Goal: Task Accomplishment & Management: Use online tool/utility

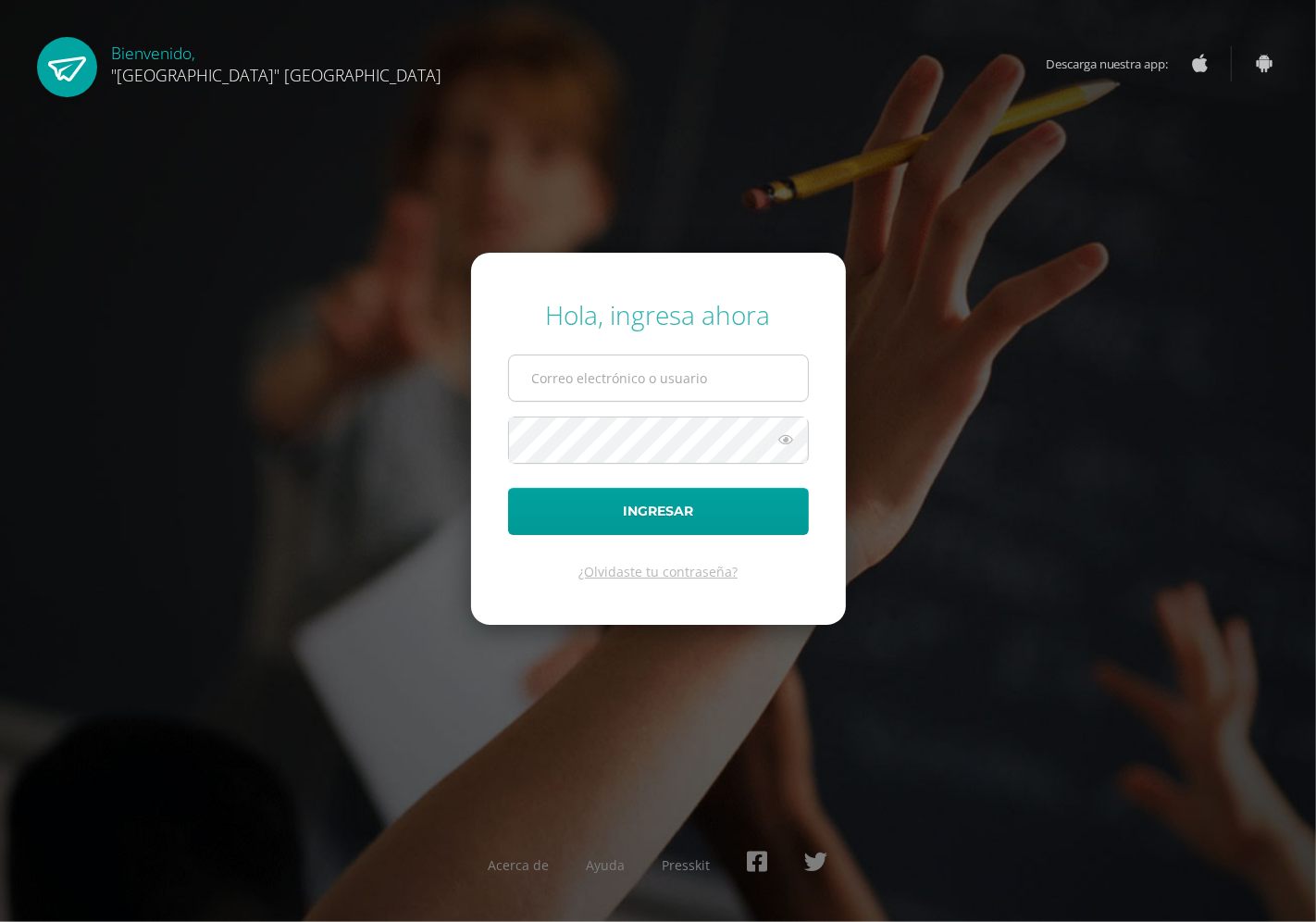
click at [567, 387] on input "text" at bounding box center [658, 378] width 299 height 46
type input "darleny@lasallechiquimula.edu.gt"
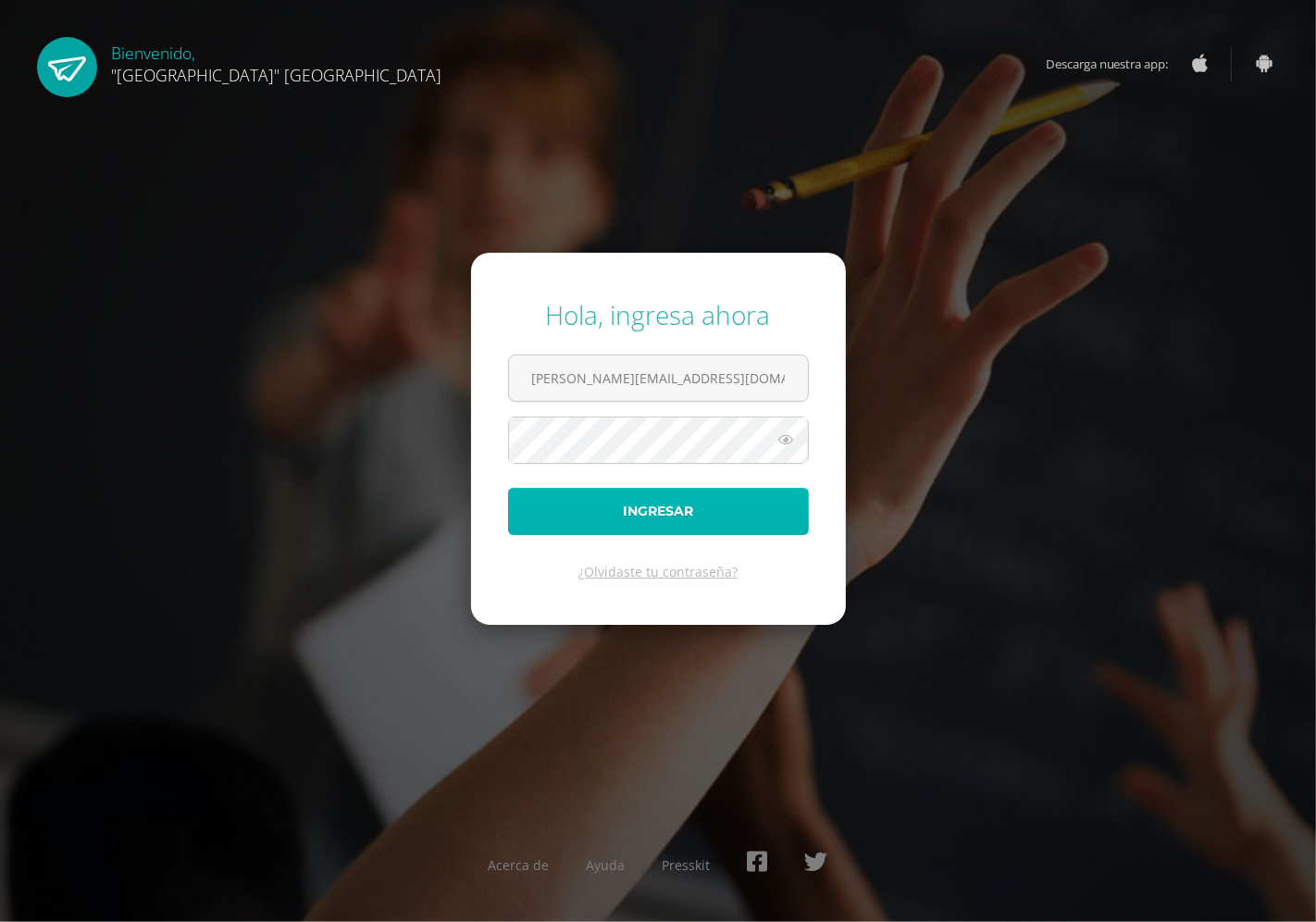
click at [614, 519] on button "Ingresar" at bounding box center [658, 511] width 301 height 48
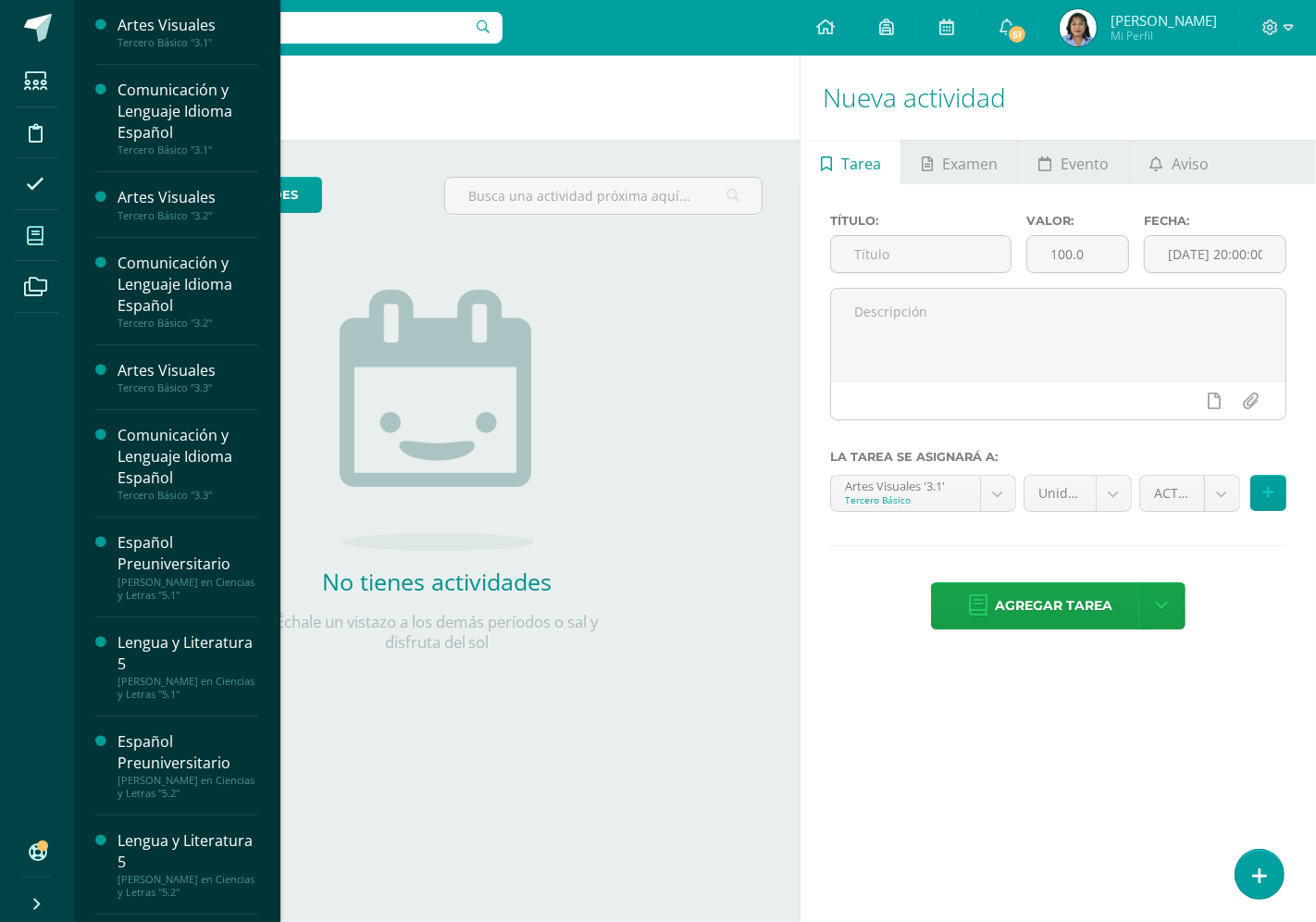
click at [44, 237] on span at bounding box center [36, 235] width 42 height 42
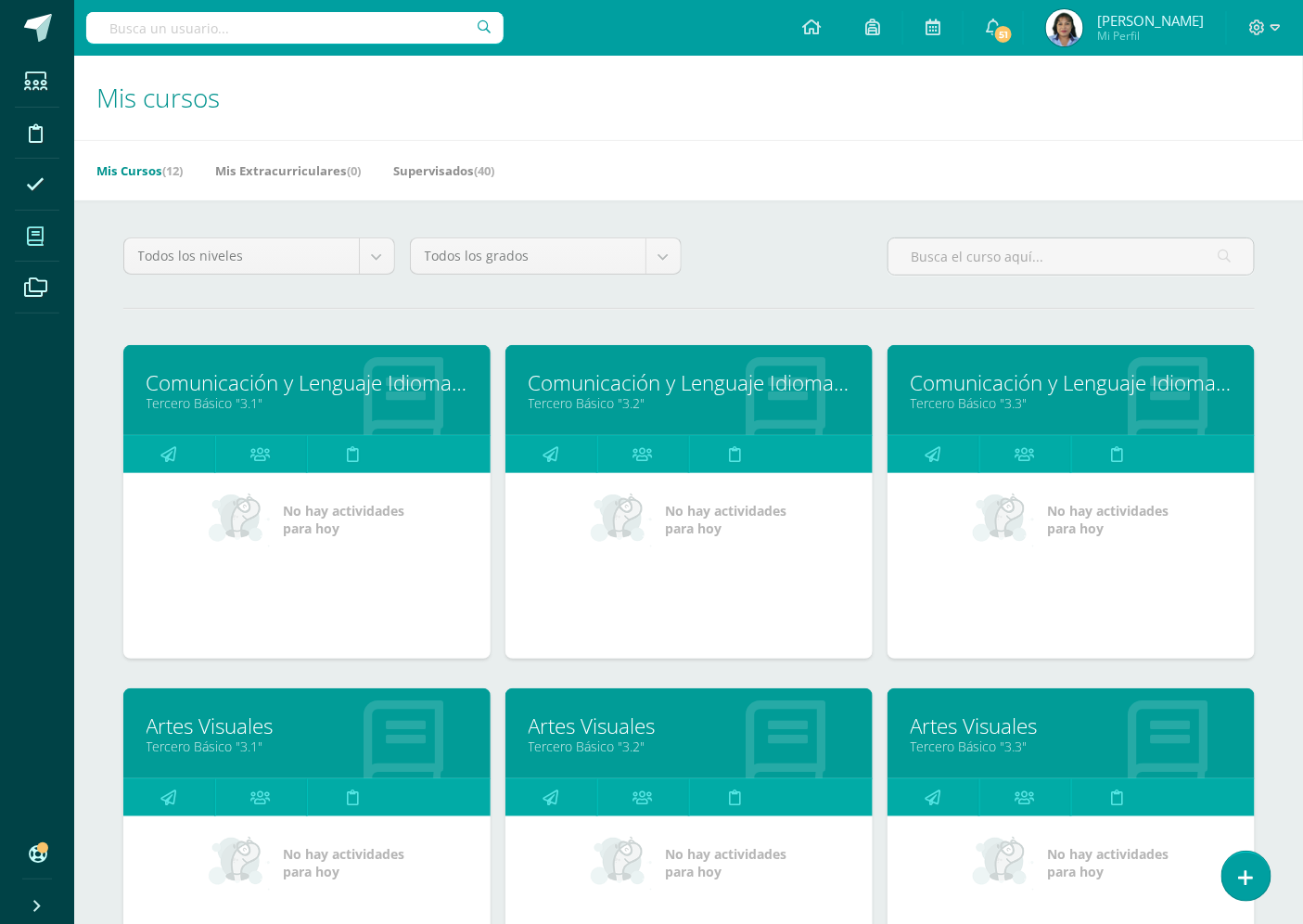
click at [1050, 393] on link "Comunicación y Lenguaje Idioma Español" at bounding box center [1071, 382] width 321 height 29
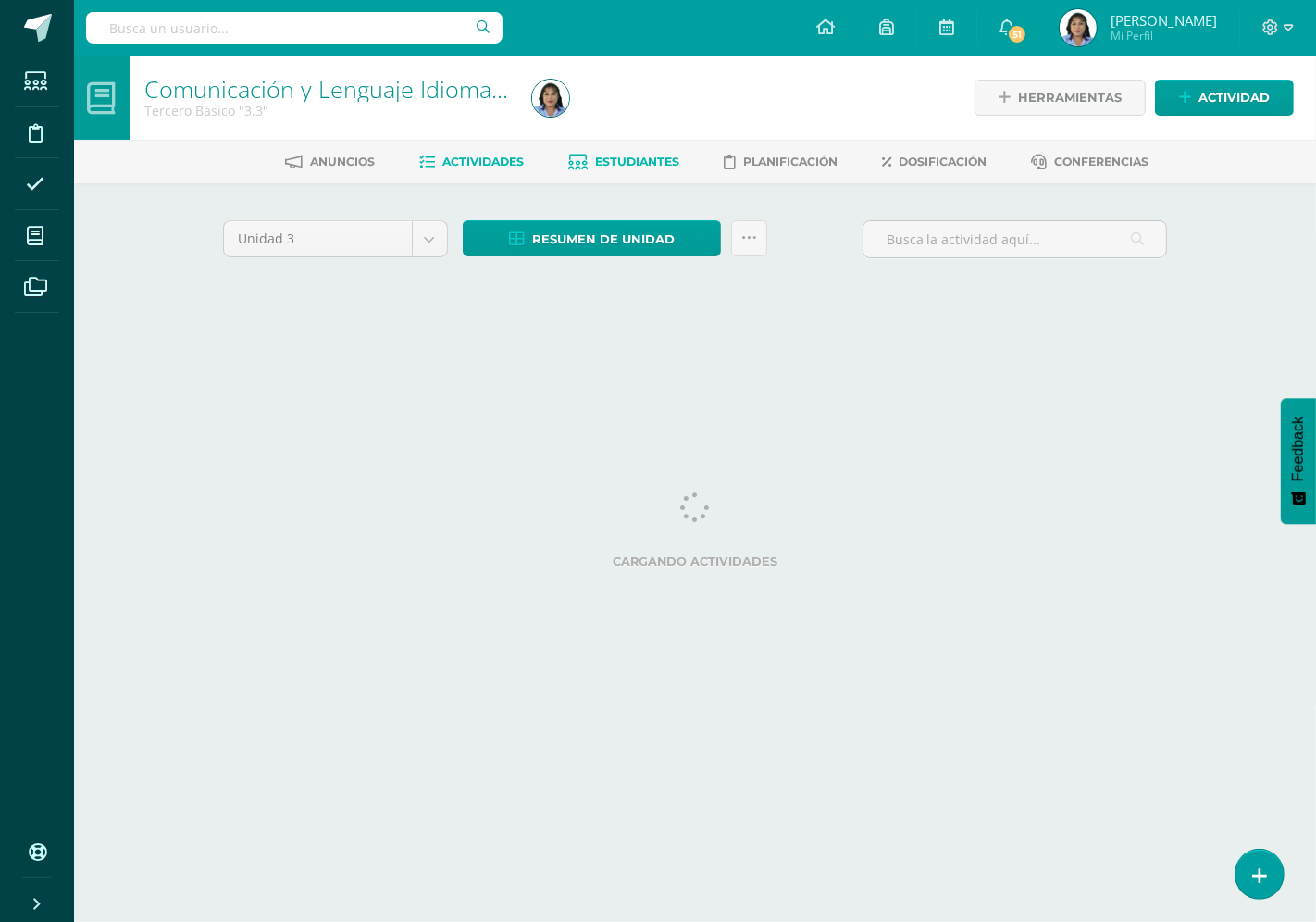
click at [627, 165] on span "Estudiantes" at bounding box center [638, 162] width 84 height 14
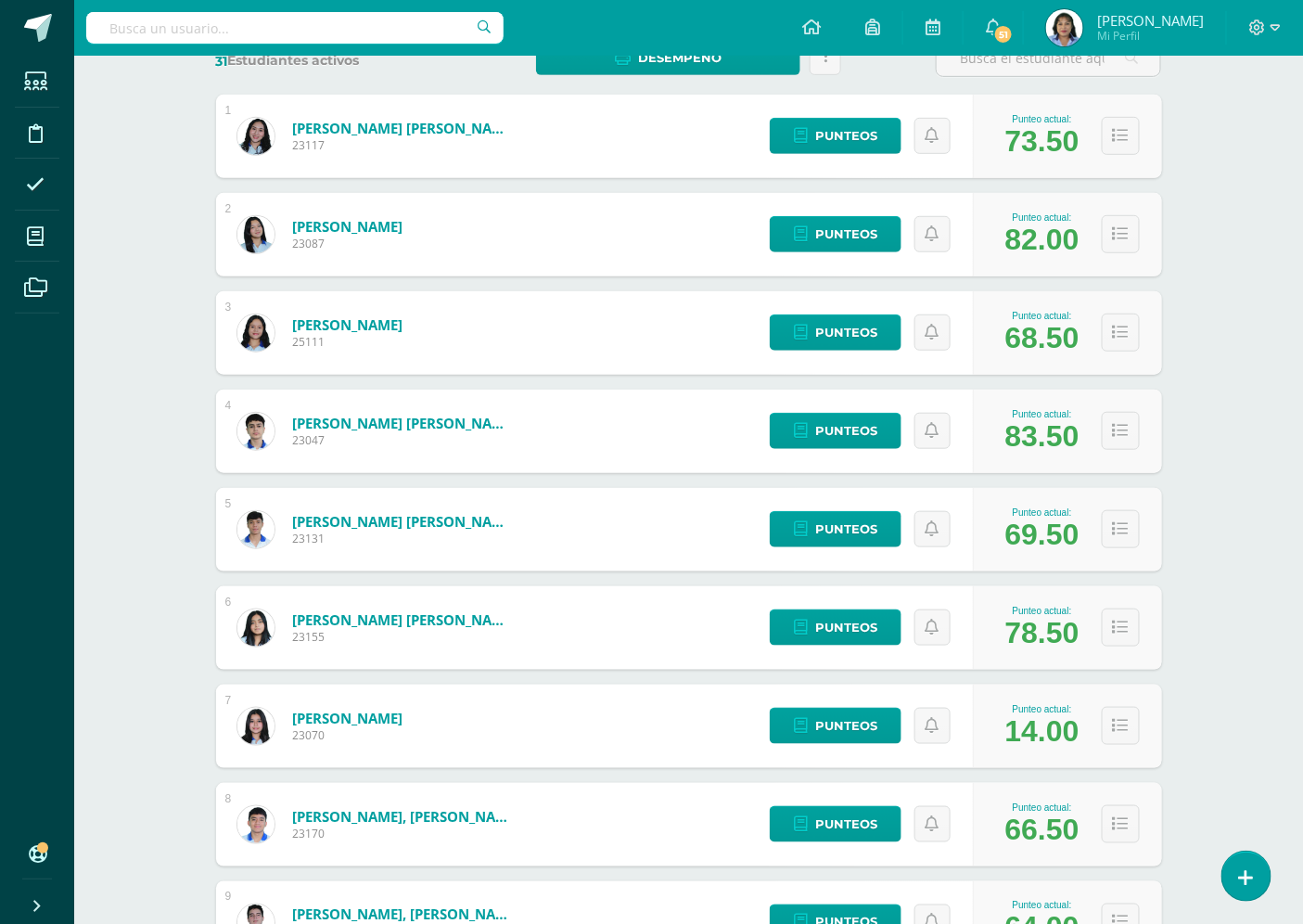
scroll to position [515, 0]
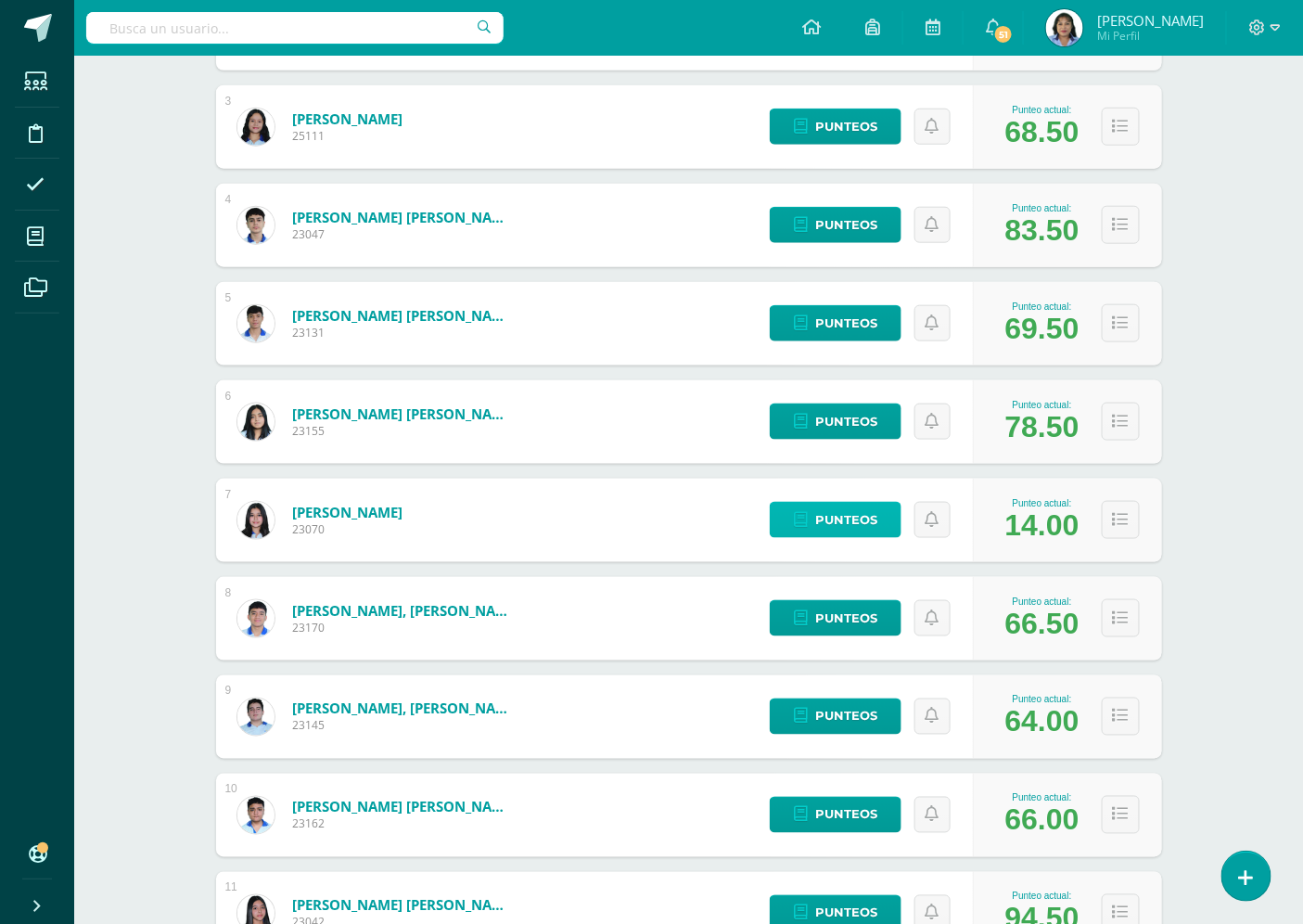
click at [842, 517] on span "Punteos" at bounding box center [846, 519] width 62 height 35
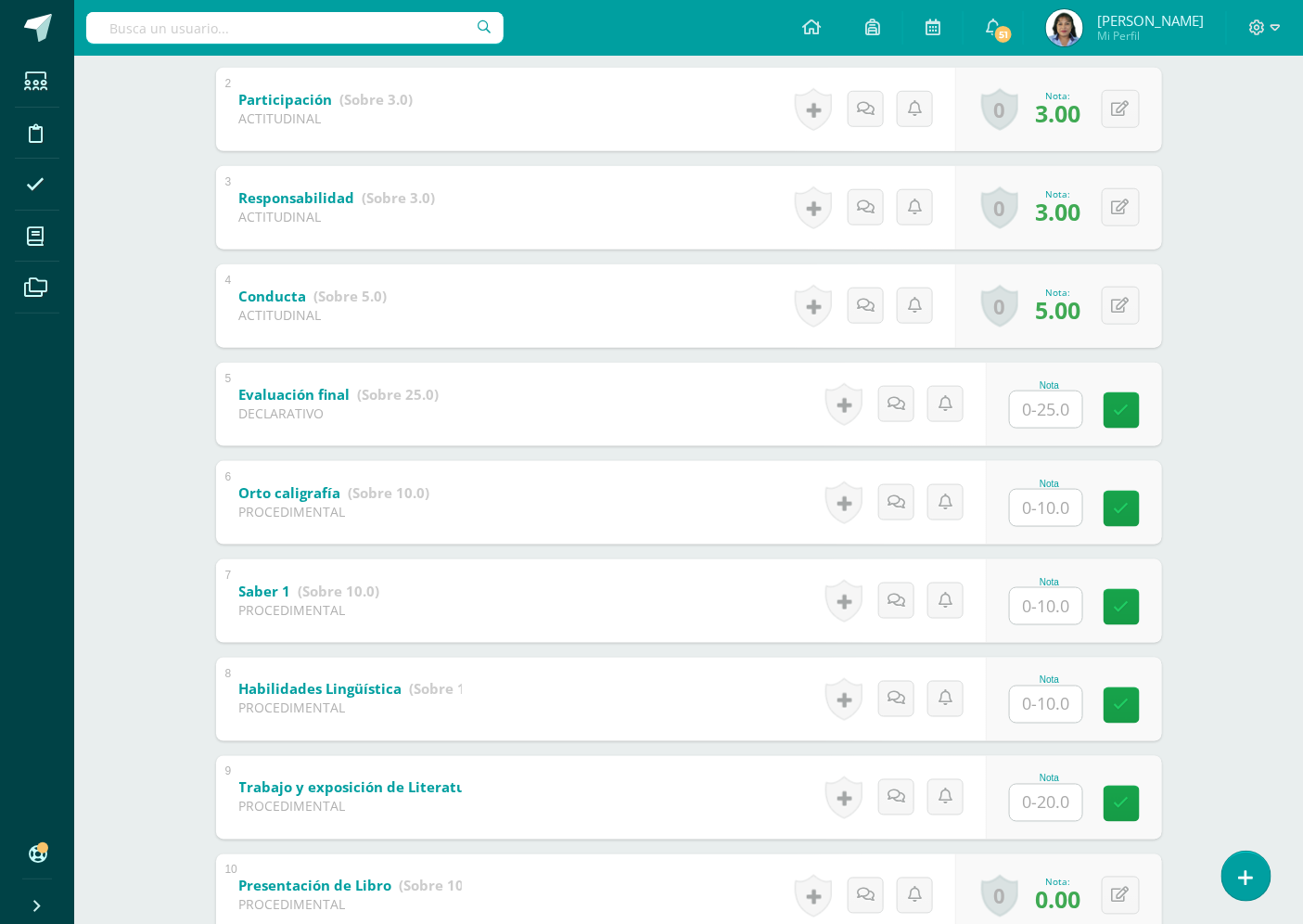
scroll to position [515, 0]
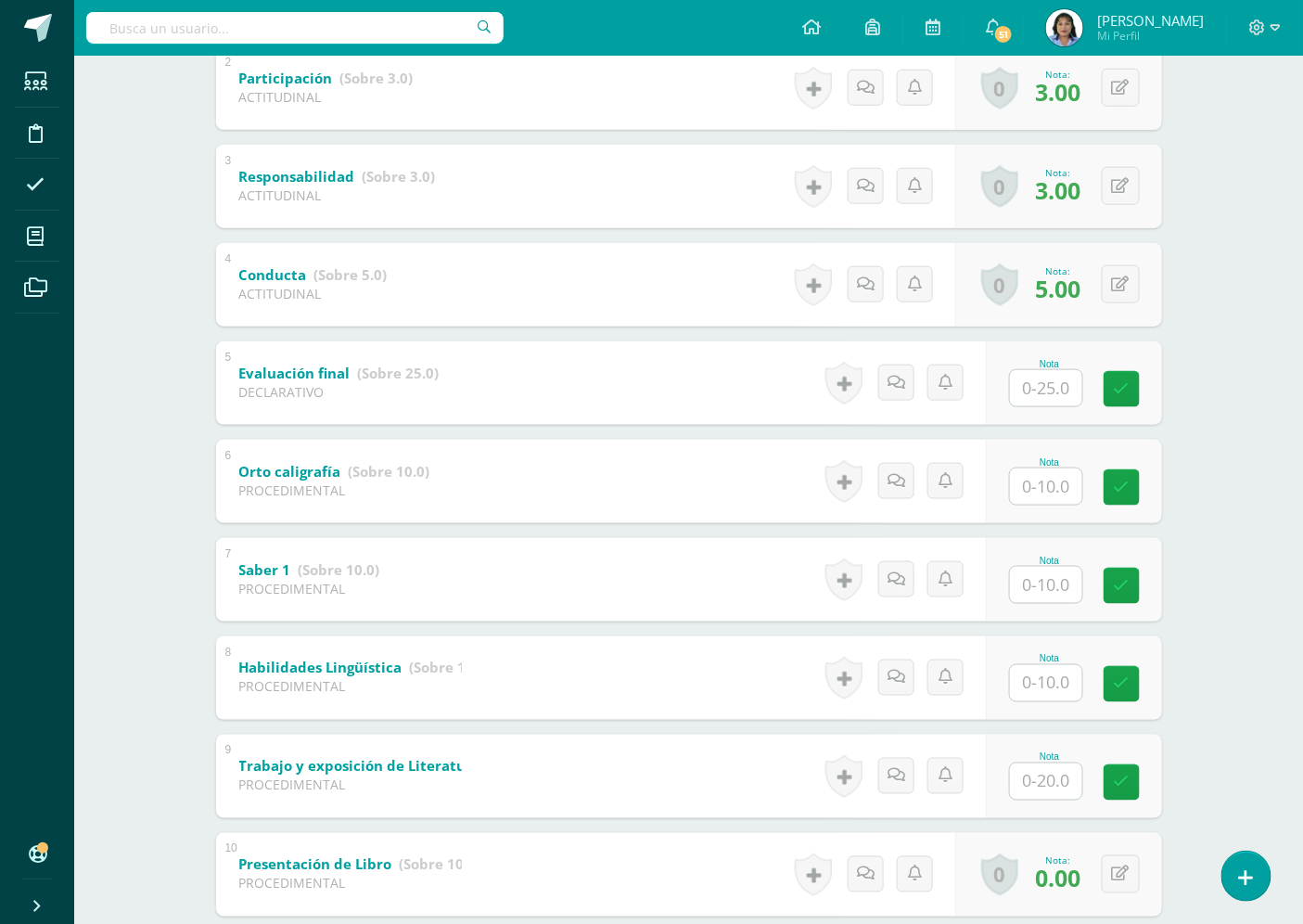
click at [1062, 383] on input "text" at bounding box center [1046, 388] width 73 height 36
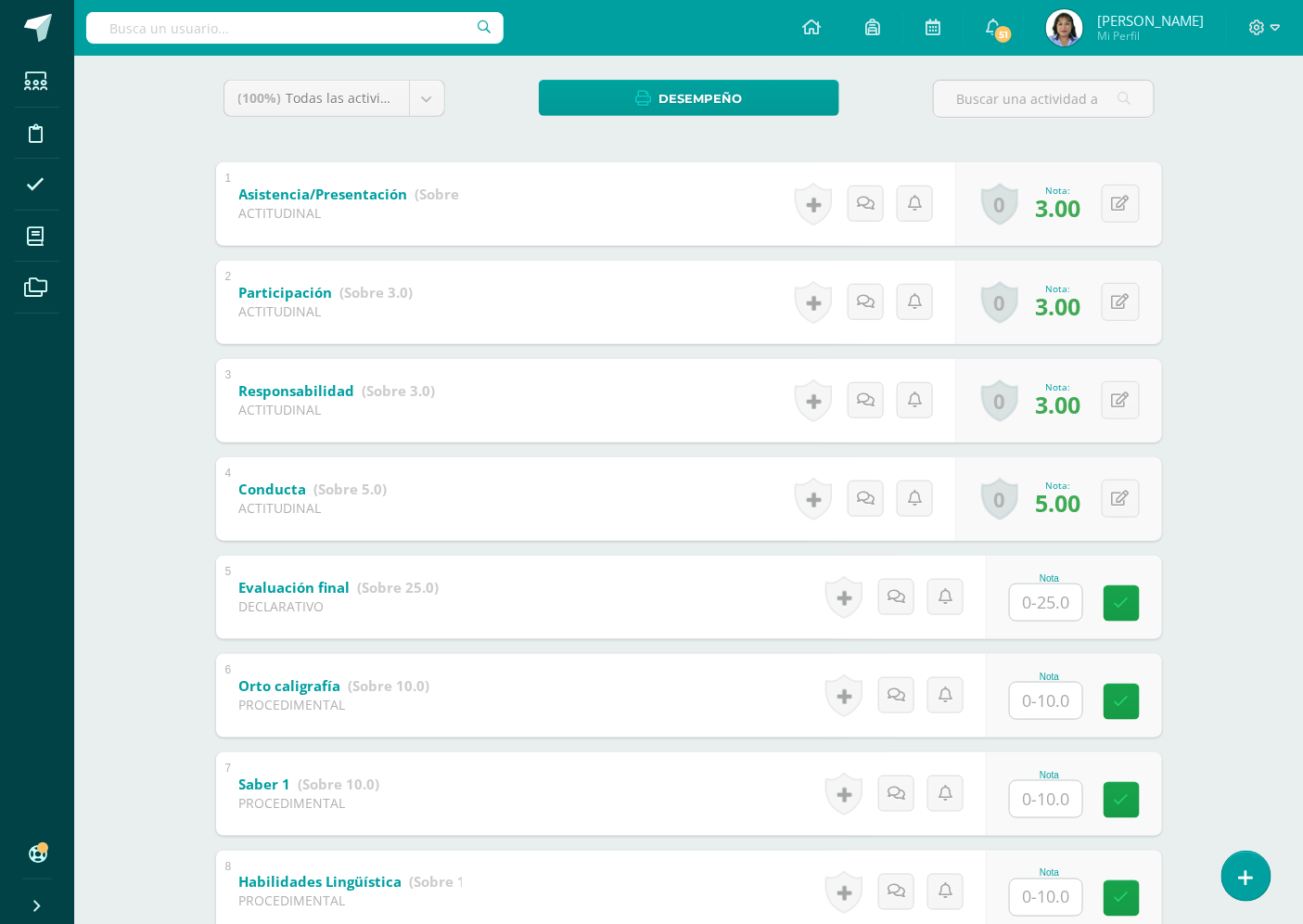
scroll to position [309, 0]
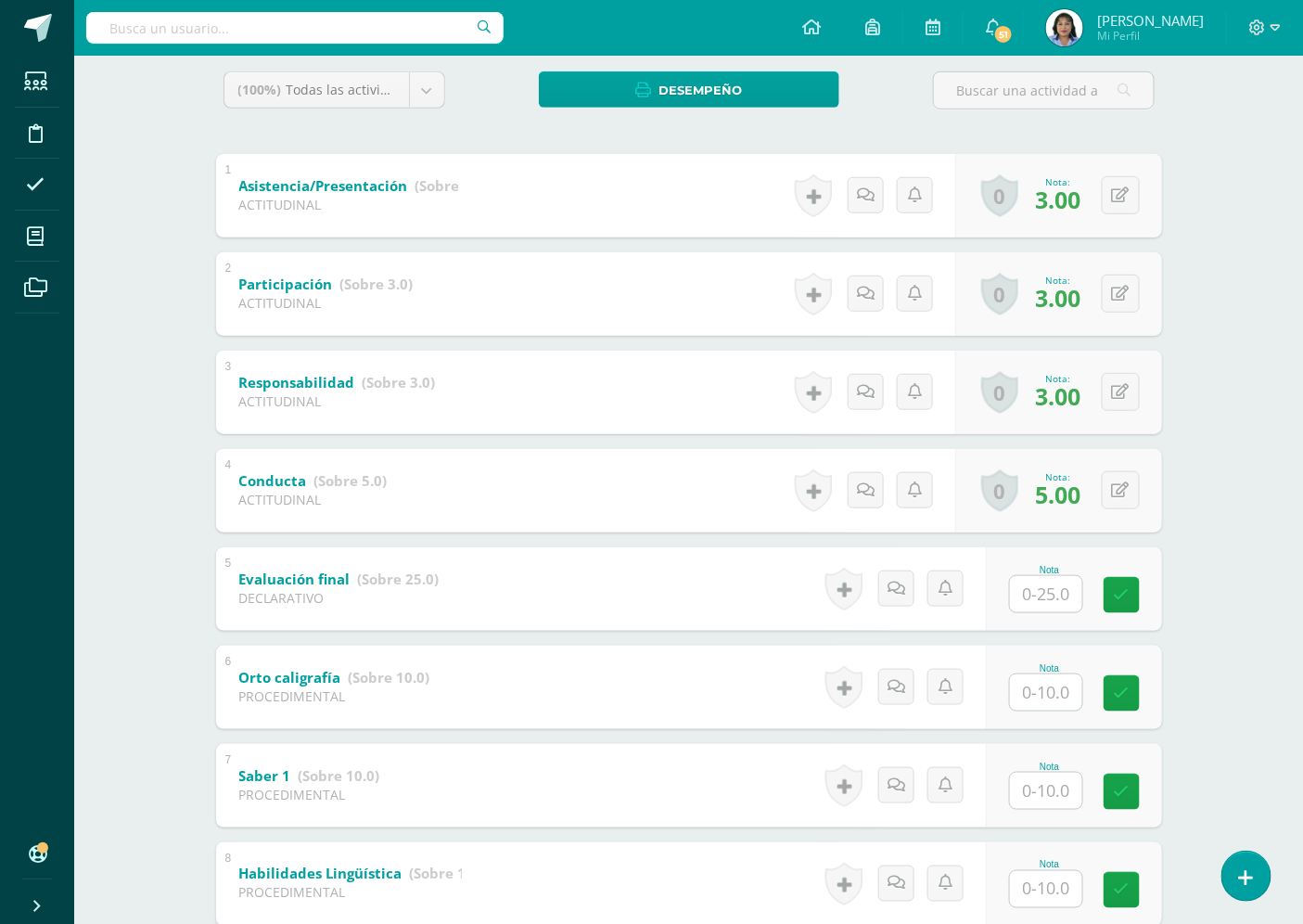
click at [1053, 597] on input "text" at bounding box center [1046, 594] width 73 height 36
type input "16"
click at [1135, 595] on icon at bounding box center [1134, 595] width 17 height 16
click at [1060, 684] on input "text" at bounding box center [1046, 692] width 73 height 36
type input "10"
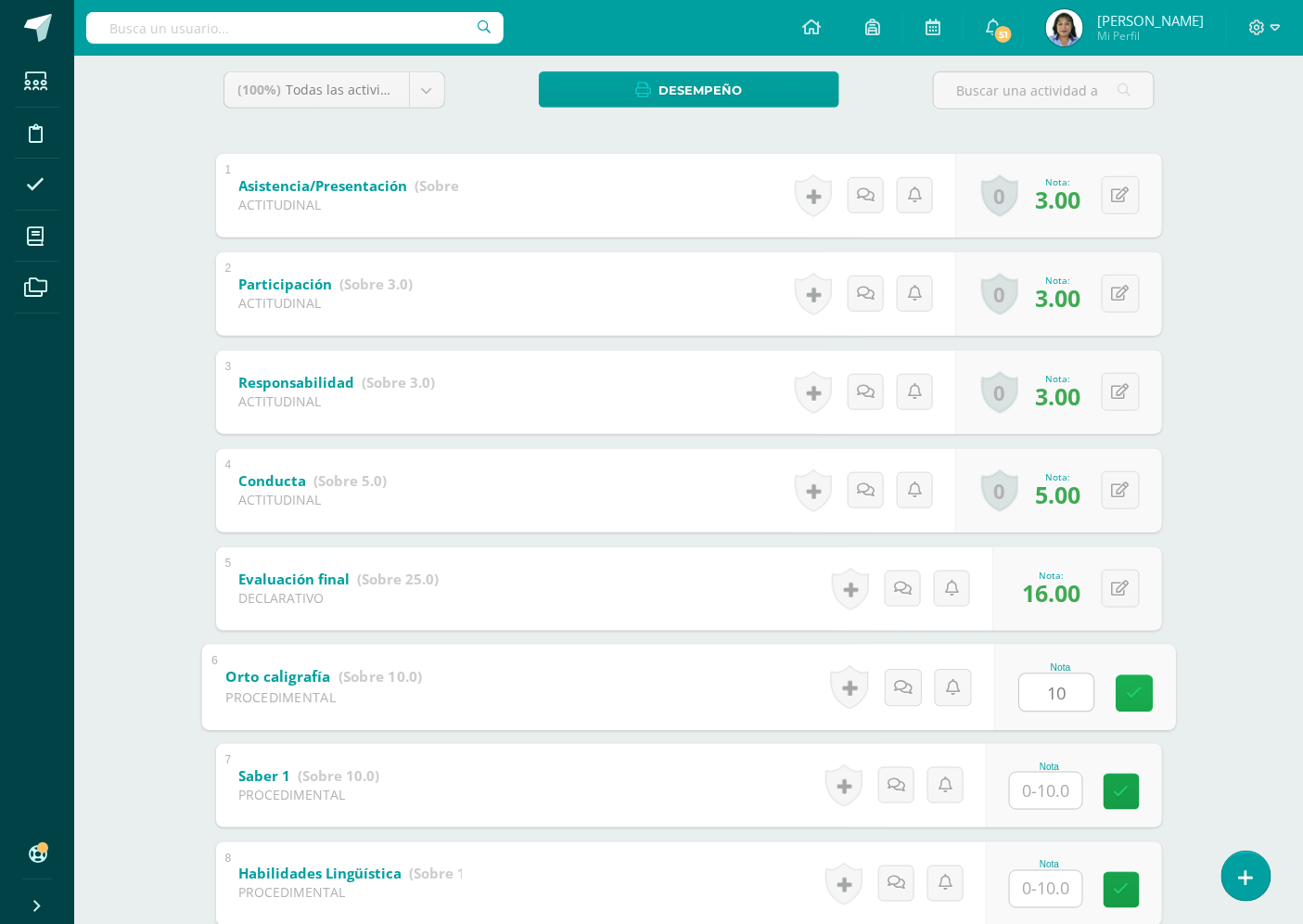
click at [1129, 687] on icon at bounding box center [1134, 693] width 17 height 16
click at [1049, 781] on input "text" at bounding box center [1056, 790] width 75 height 37
type input "10"
click at [1134, 795] on icon at bounding box center [1134, 792] width 17 height 16
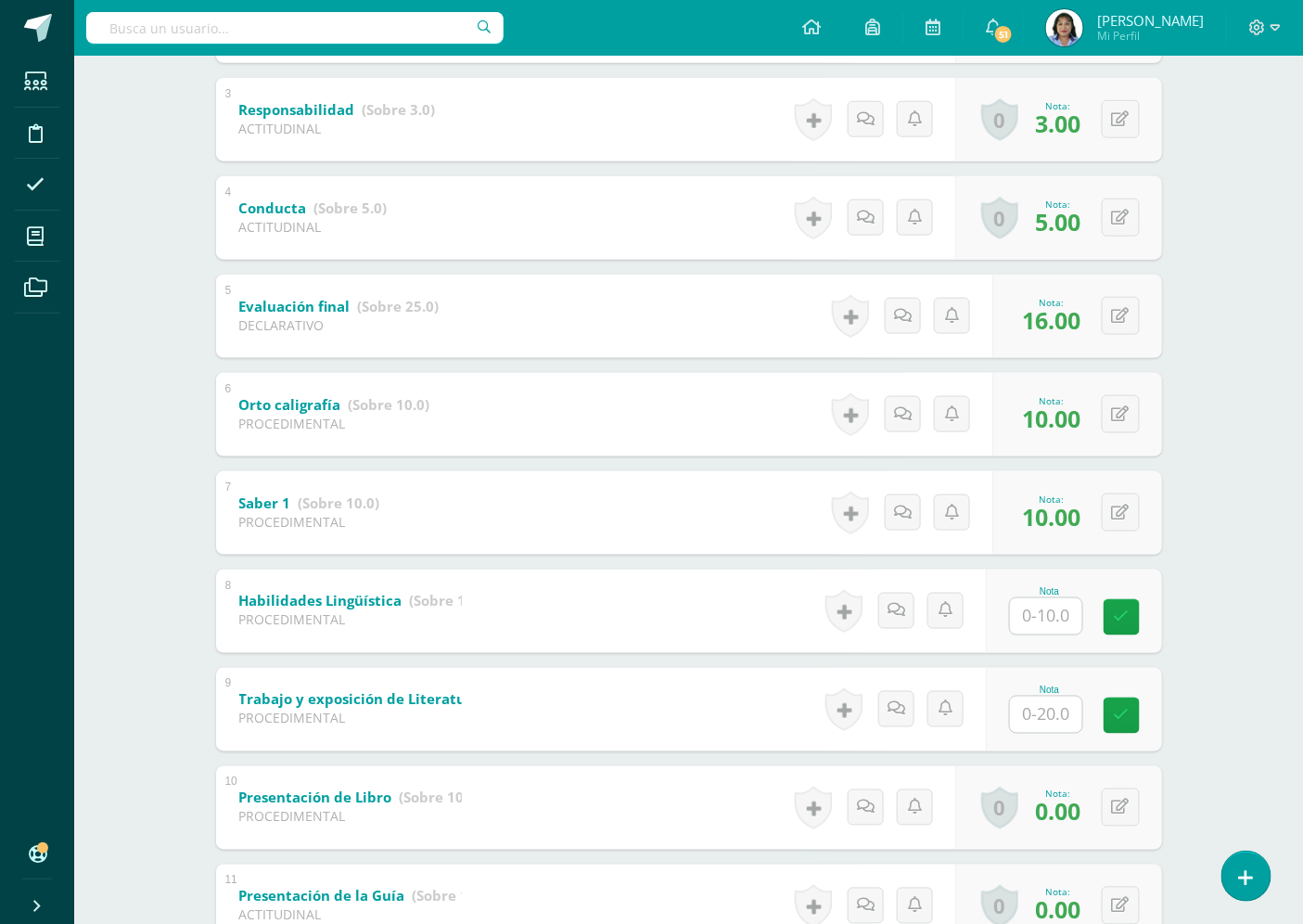
scroll to position [618, 0]
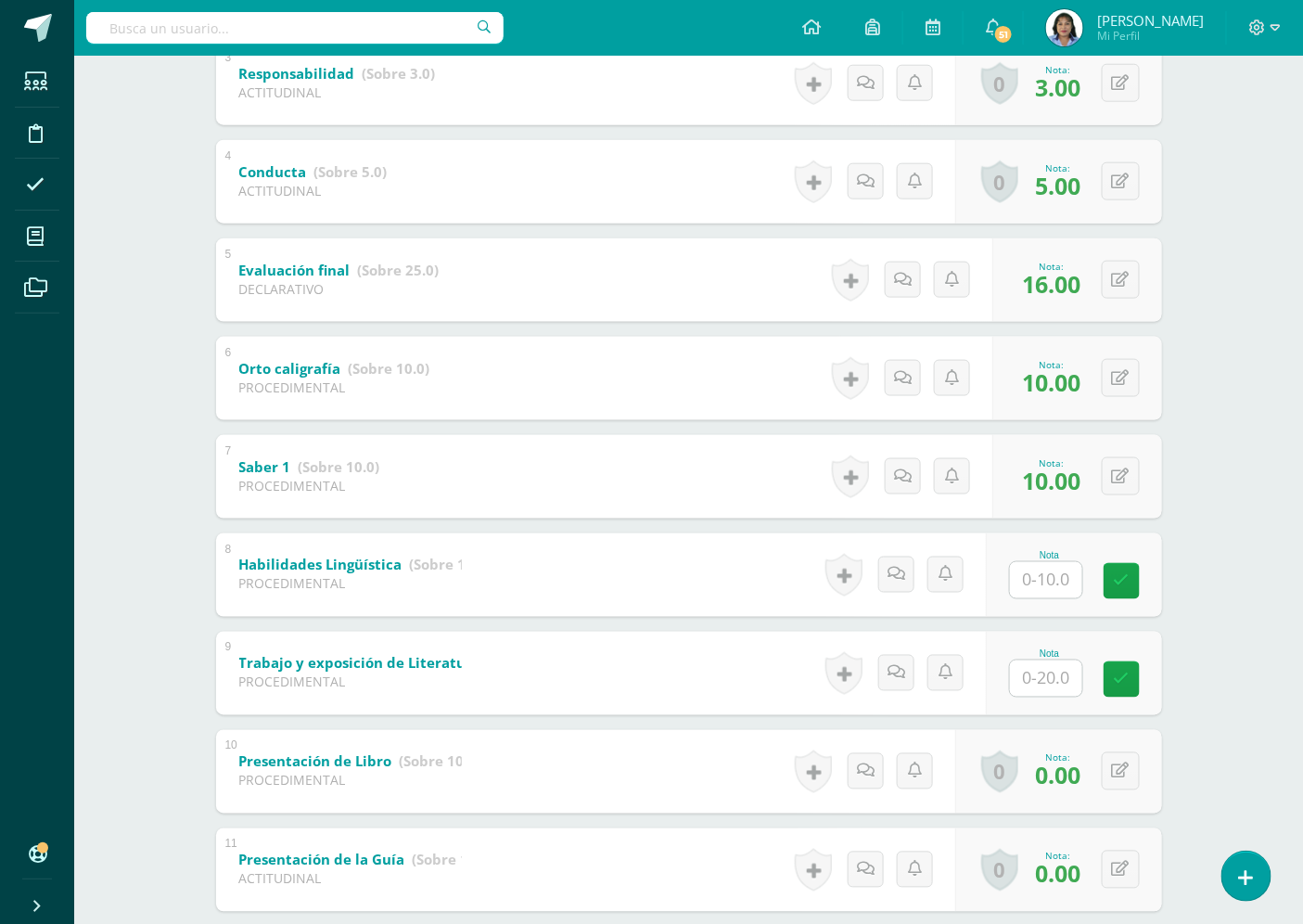
click at [1052, 581] on input "text" at bounding box center [1046, 580] width 73 height 36
type input "10"
click at [1126, 583] on icon at bounding box center [1134, 581] width 17 height 16
click at [1049, 671] on input "text" at bounding box center [1046, 678] width 73 height 36
type input "20"
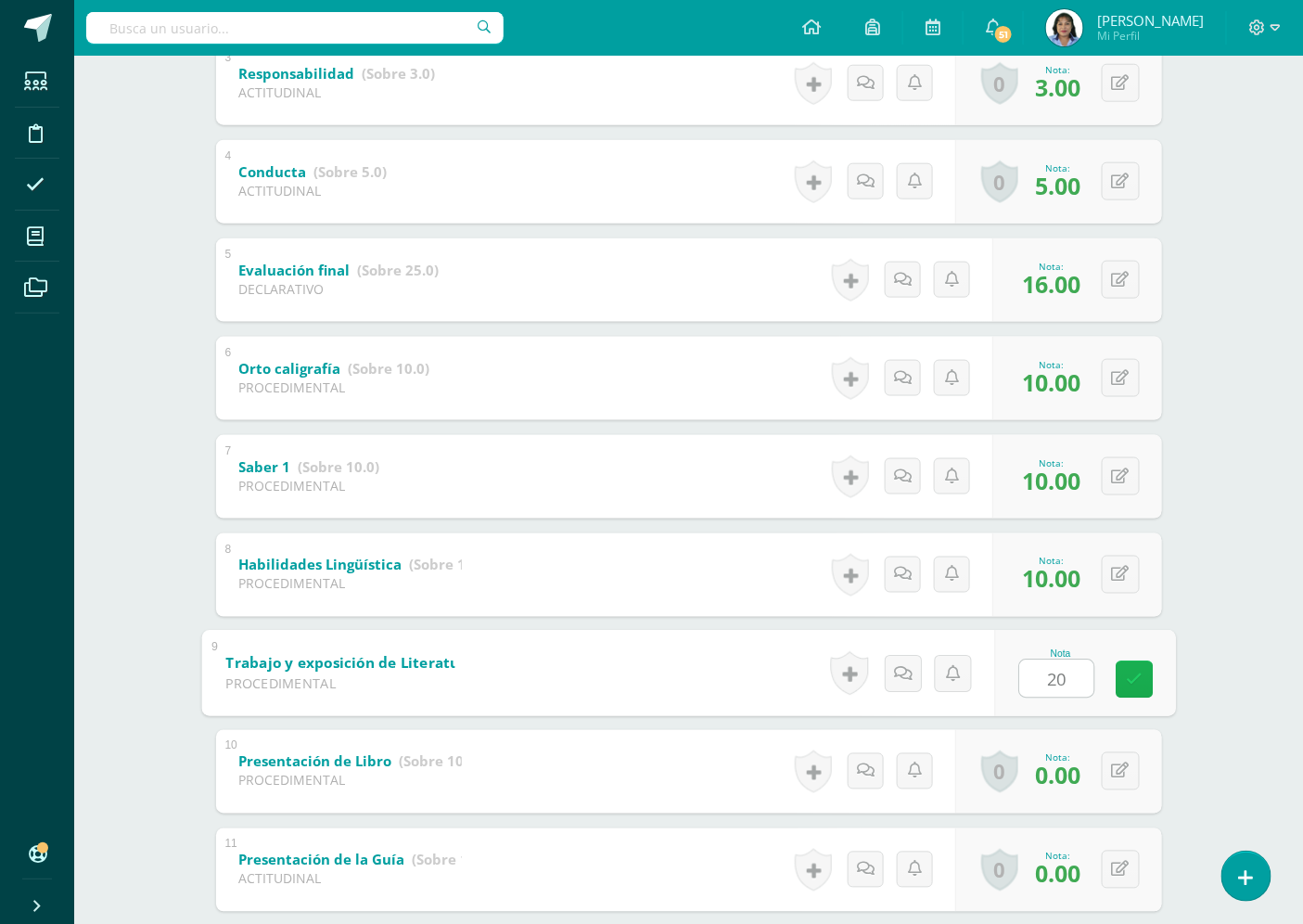
click at [1144, 674] on link at bounding box center [1134, 678] width 37 height 37
click at [1121, 772] on icon at bounding box center [1121, 771] width 18 height 16
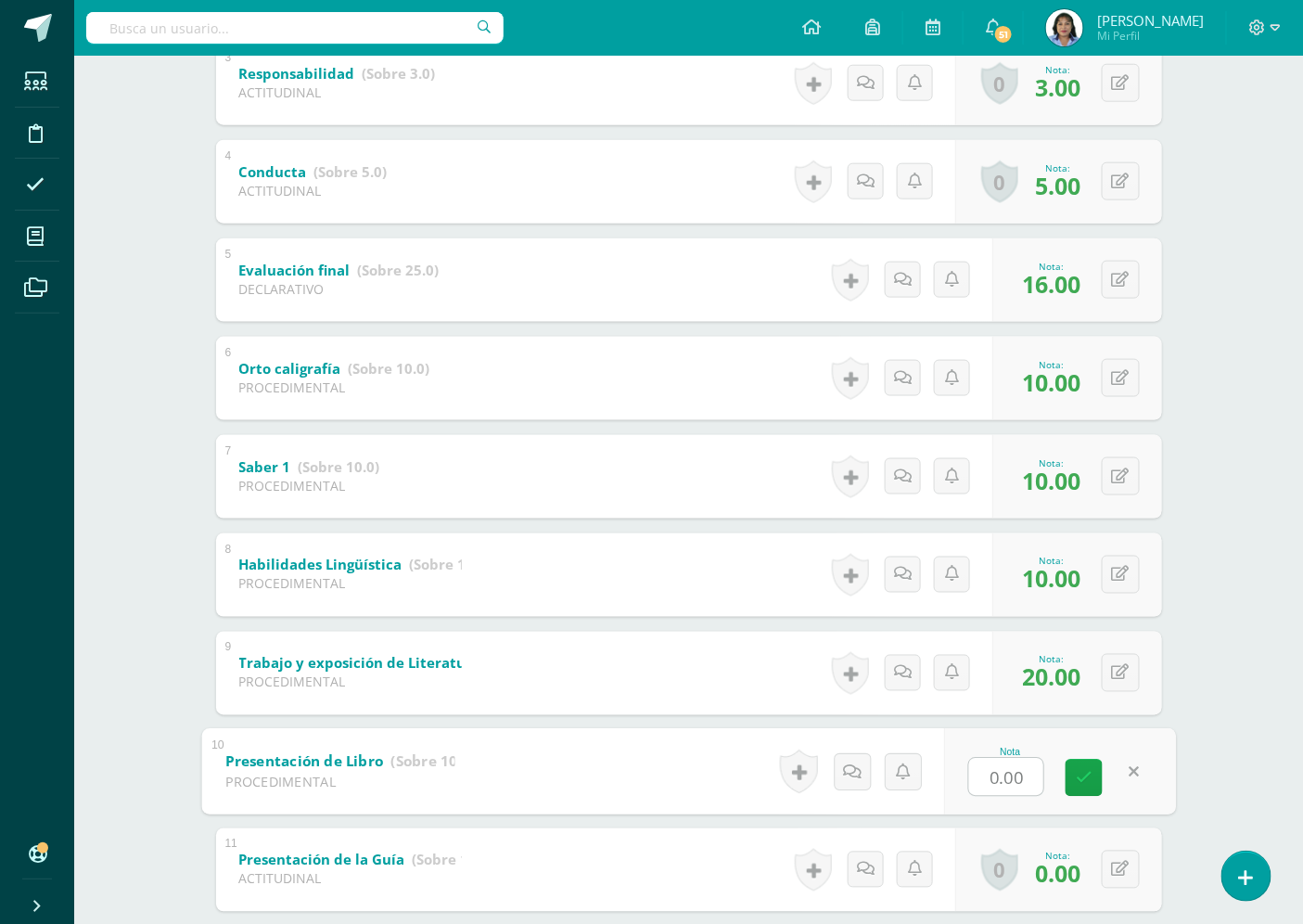
type input "2"
click at [1091, 776] on icon at bounding box center [1084, 778] width 17 height 16
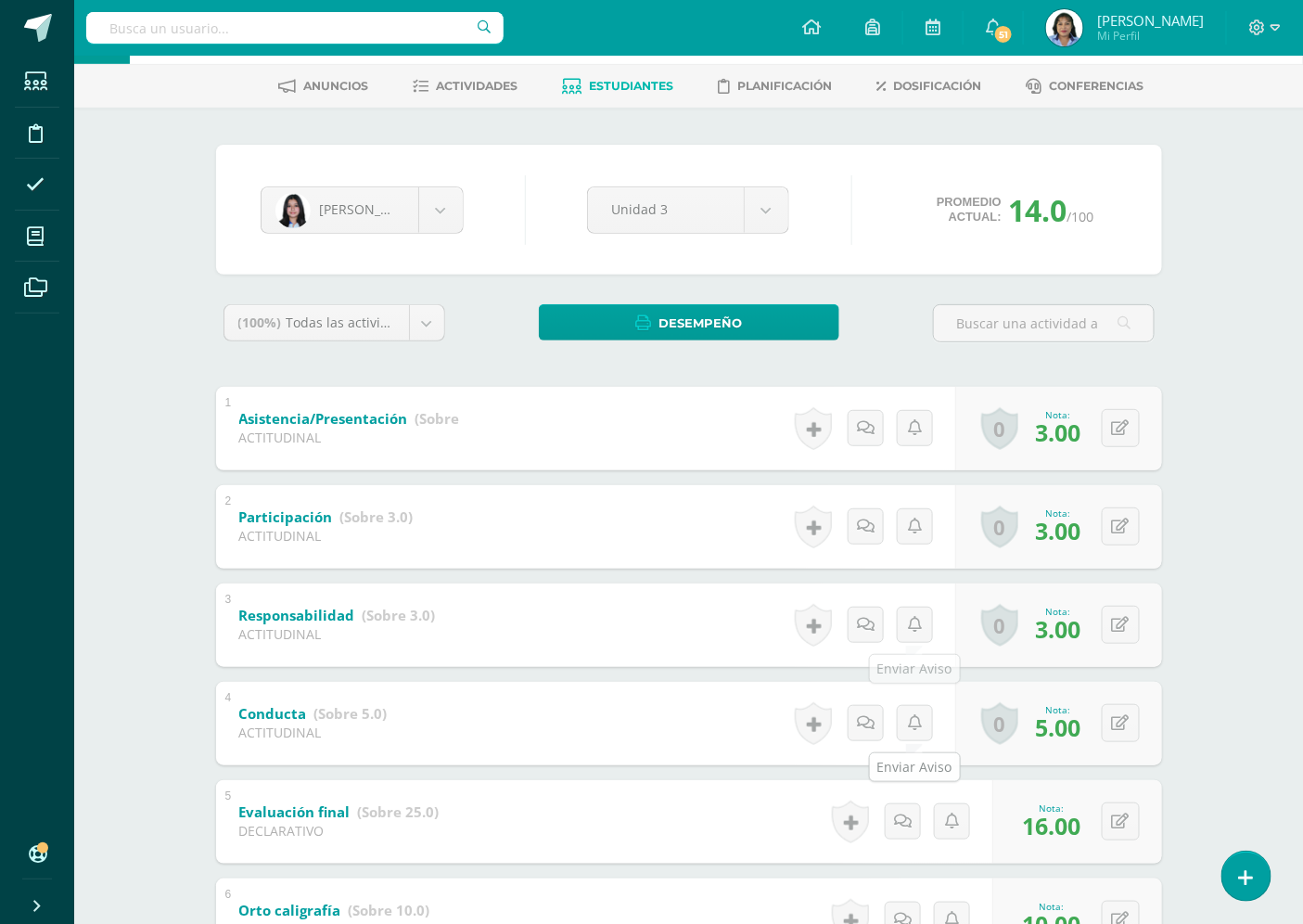
scroll to position [0, 0]
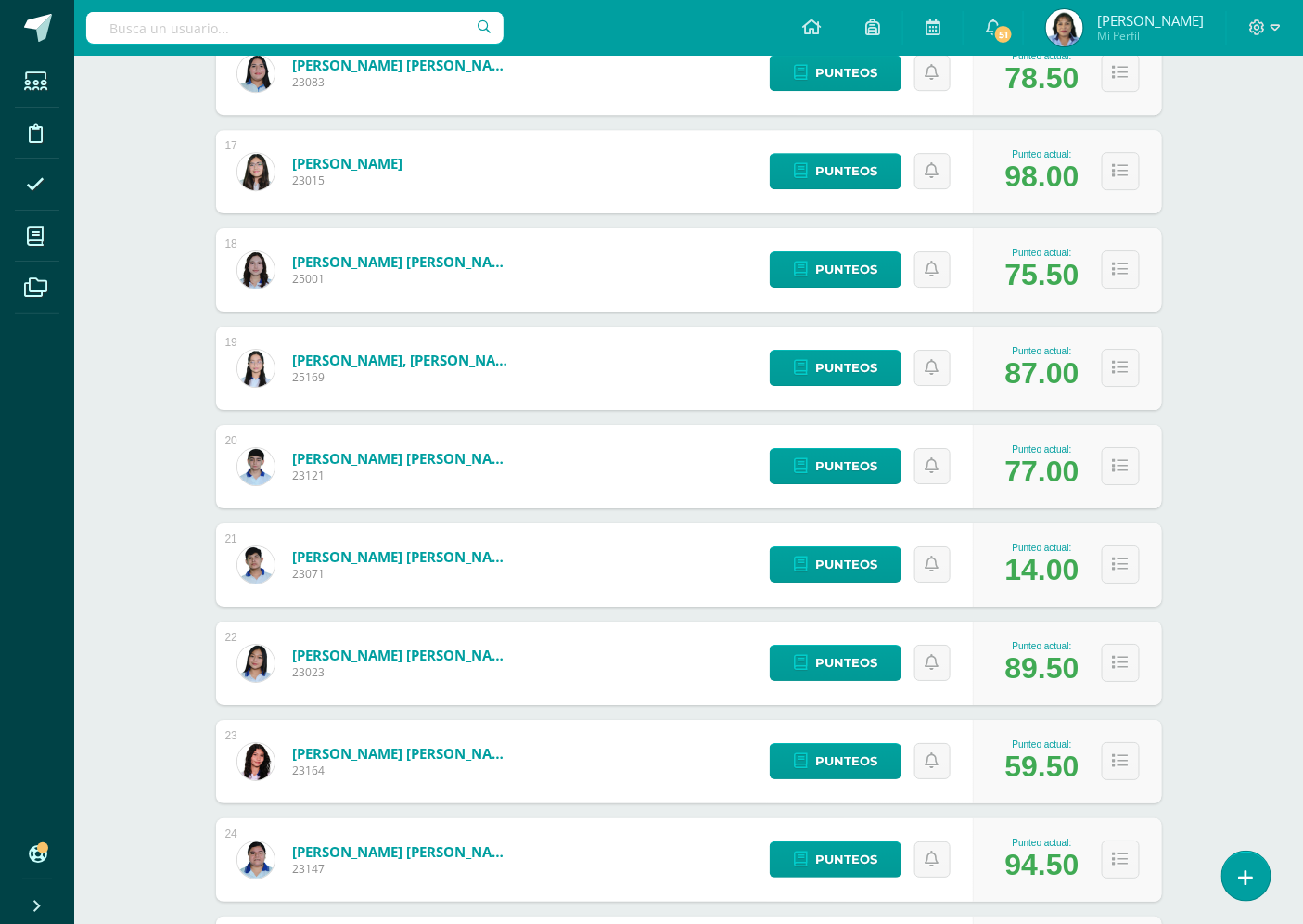
scroll to position [1855, 0]
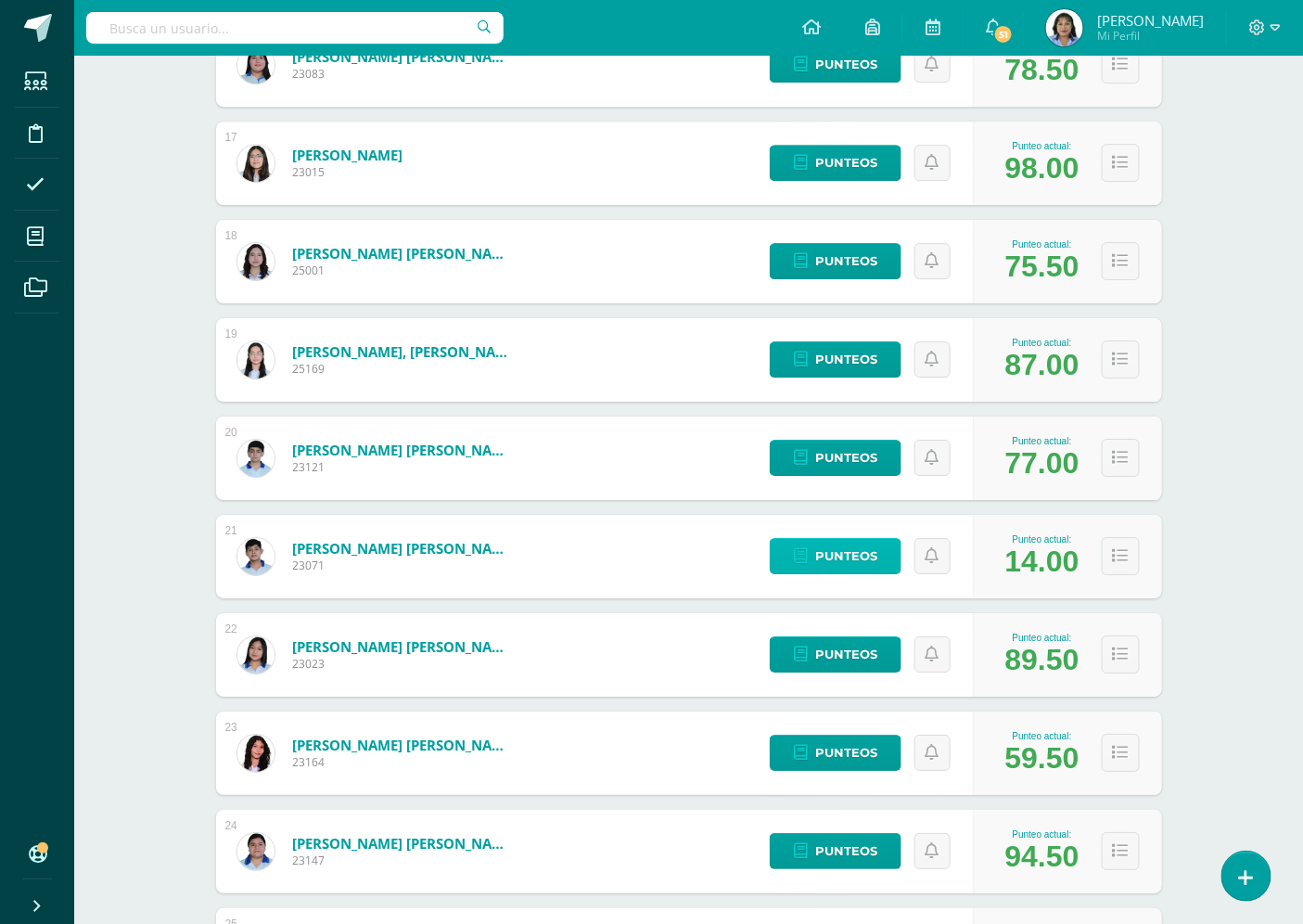
click at [850, 548] on span "Punteos" at bounding box center [846, 556] width 62 height 35
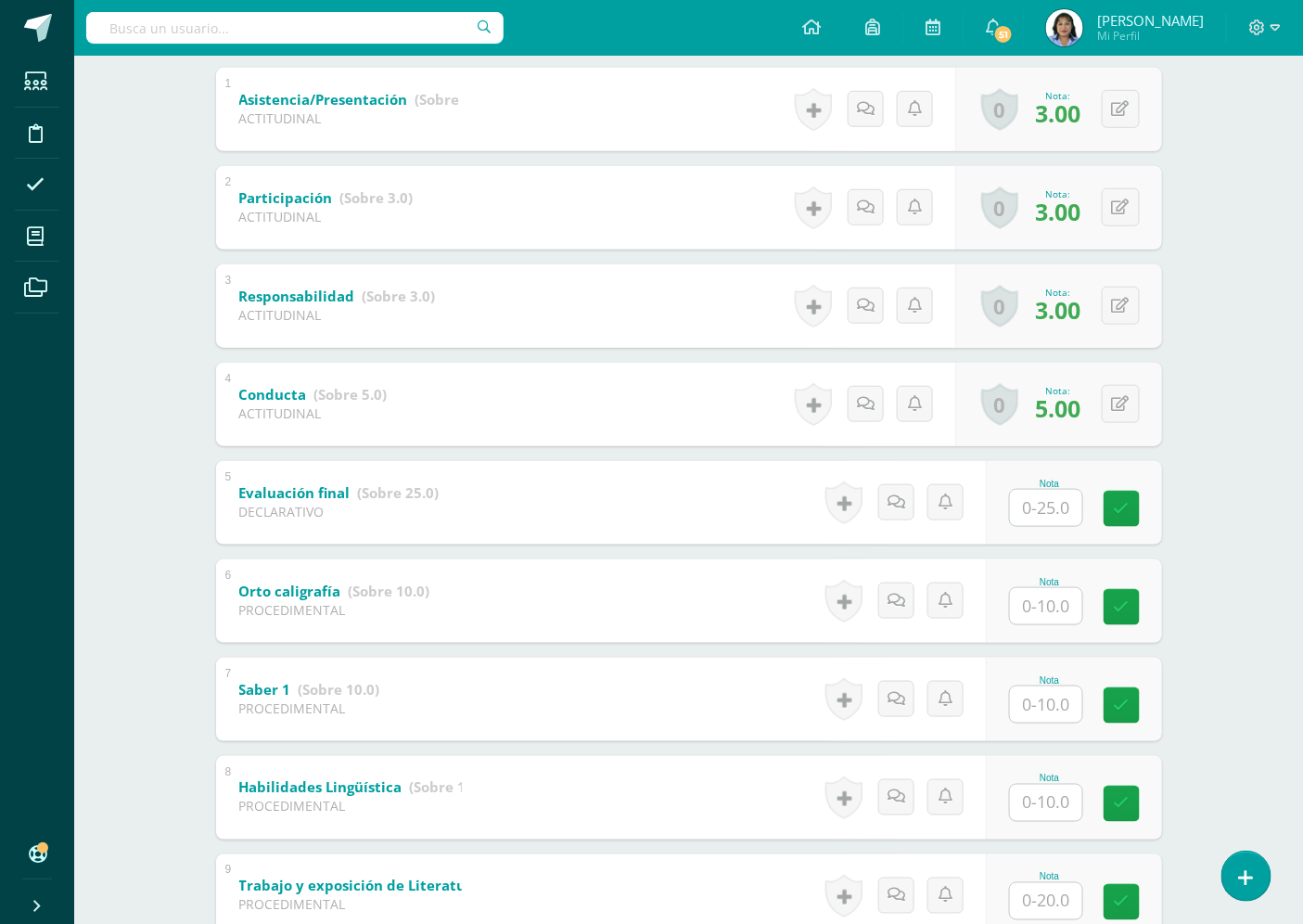
scroll to position [412, 0]
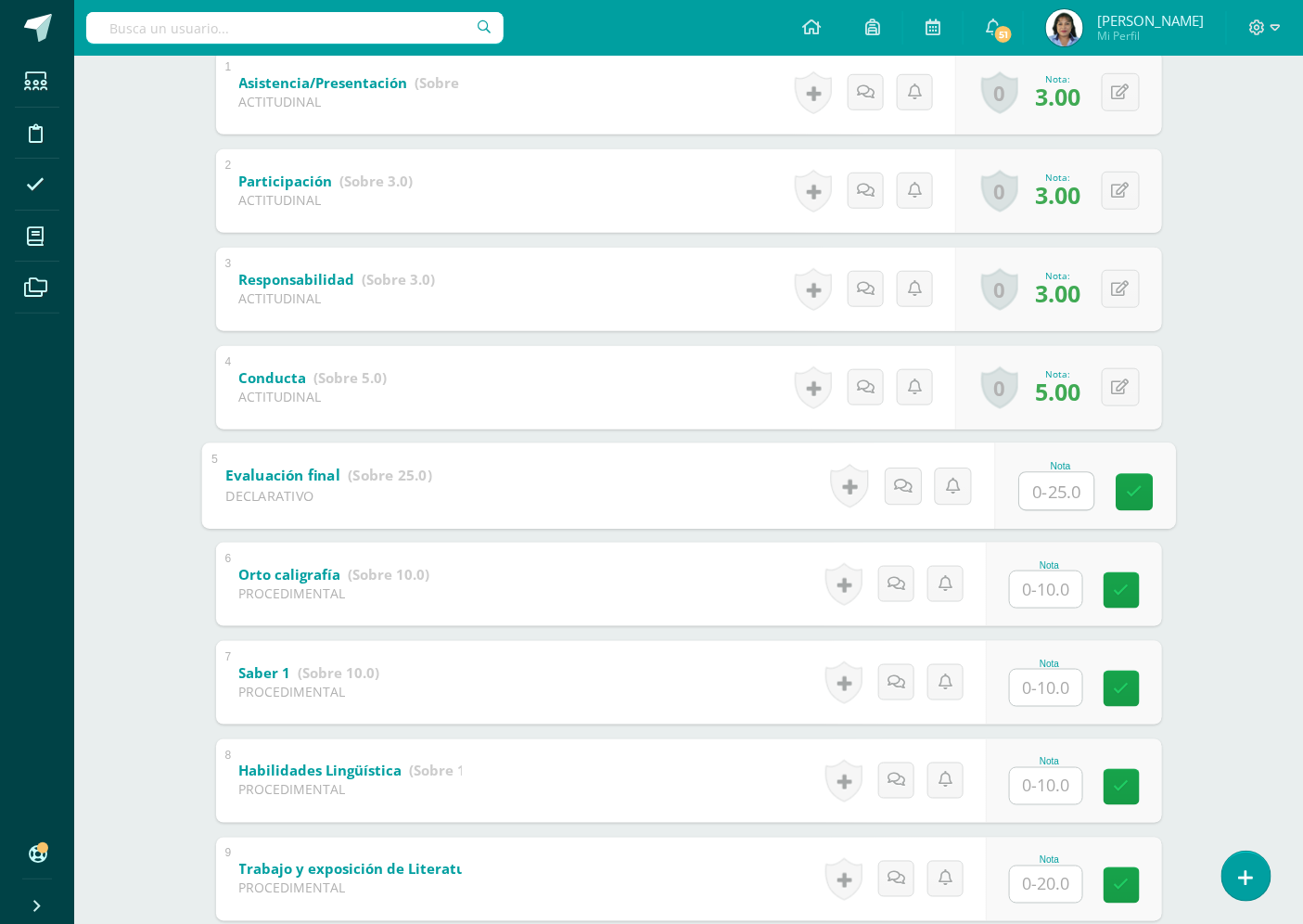
click at [1058, 487] on input "text" at bounding box center [1056, 490] width 75 height 37
type input "18"
click at [1141, 493] on icon at bounding box center [1134, 492] width 17 height 16
click at [1058, 580] on input "text" at bounding box center [1046, 589] width 73 height 36
type input "10"
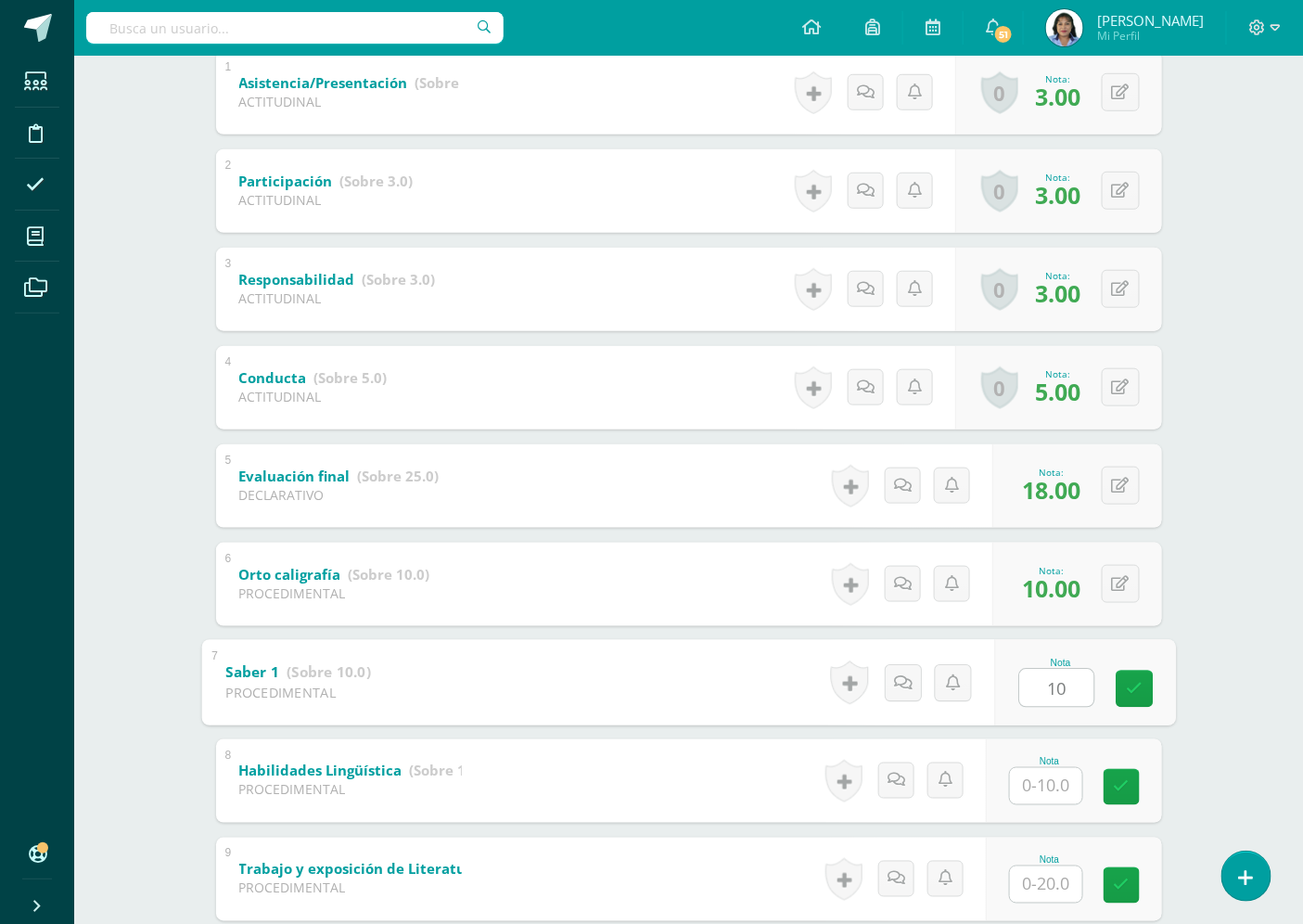
type input "10"
click at [1130, 692] on link at bounding box center [1122, 688] width 36 height 36
click at [1060, 786] on input "text" at bounding box center [1056, 785] width 75 height 37
type input "10"
click at [1054, 883] on input "text" at bounding box center [1046, 884] width 73 height 36
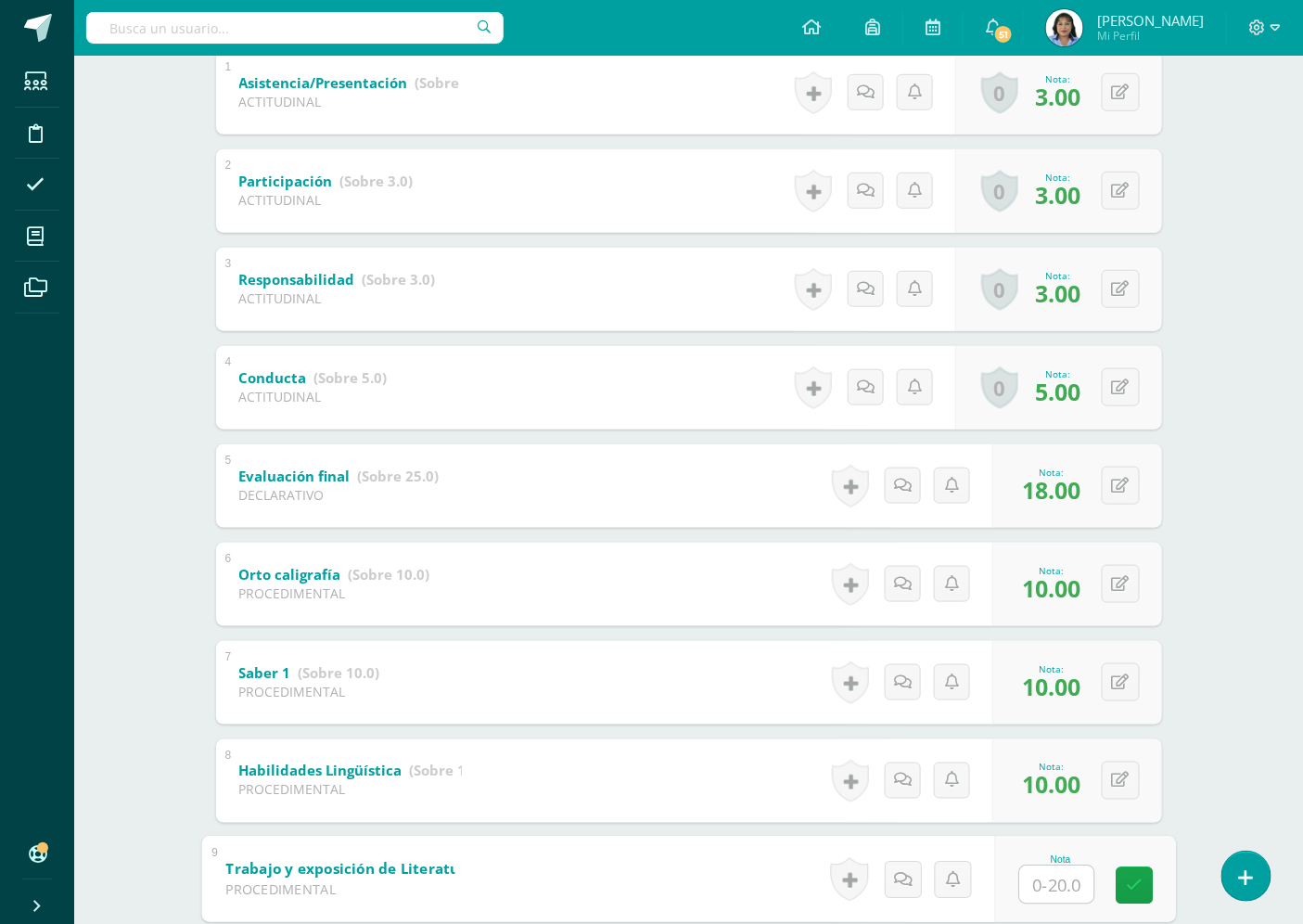
type input "9"
drag, startPoint x: 1129, startPoint y: 888, endPoint x: 693, endPoint y: 918, distance: 437.0
click at [1129, 887] on icon at bounding box center [1134, 885] width 17 height 16
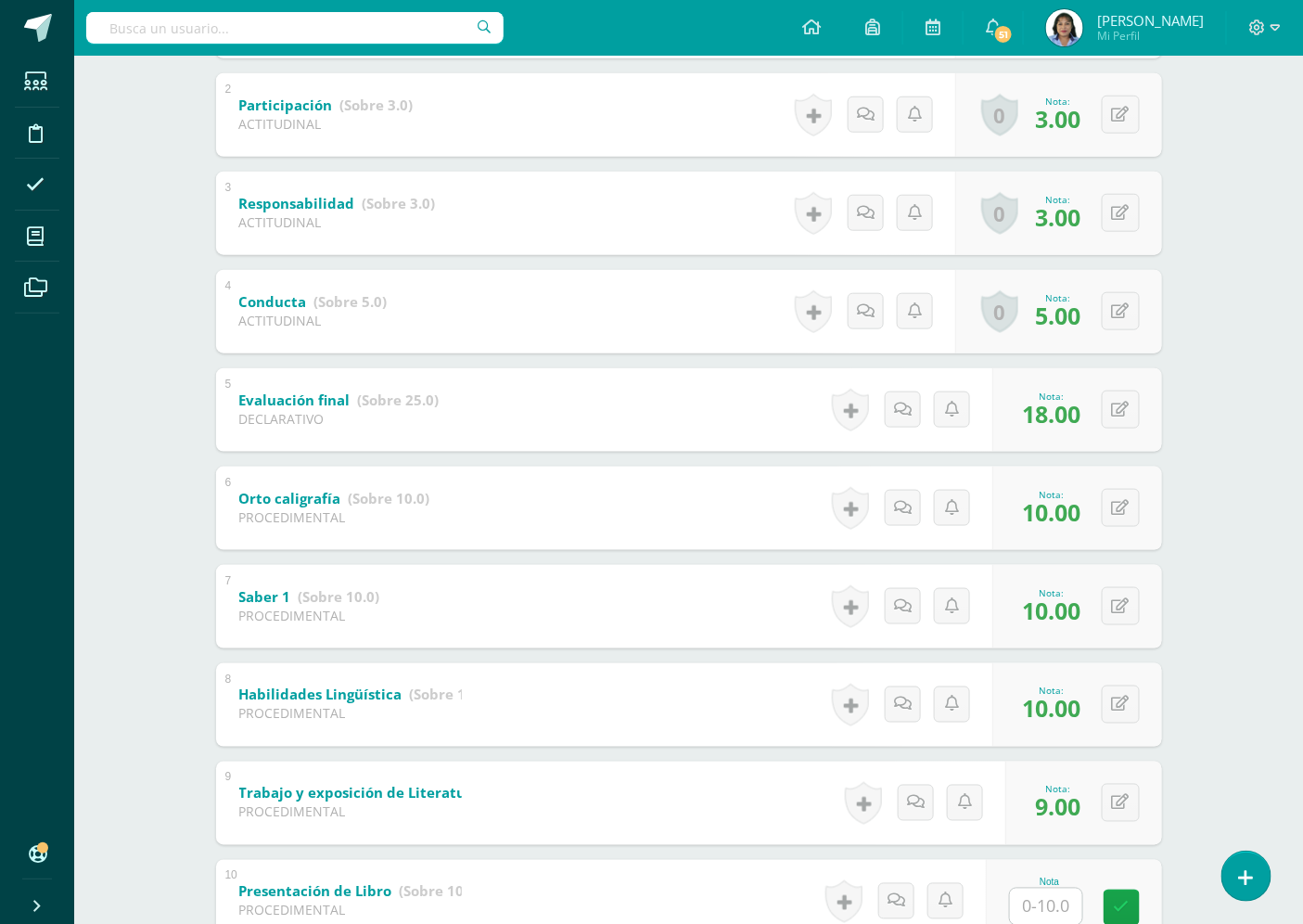
scroll to position [721, 0]
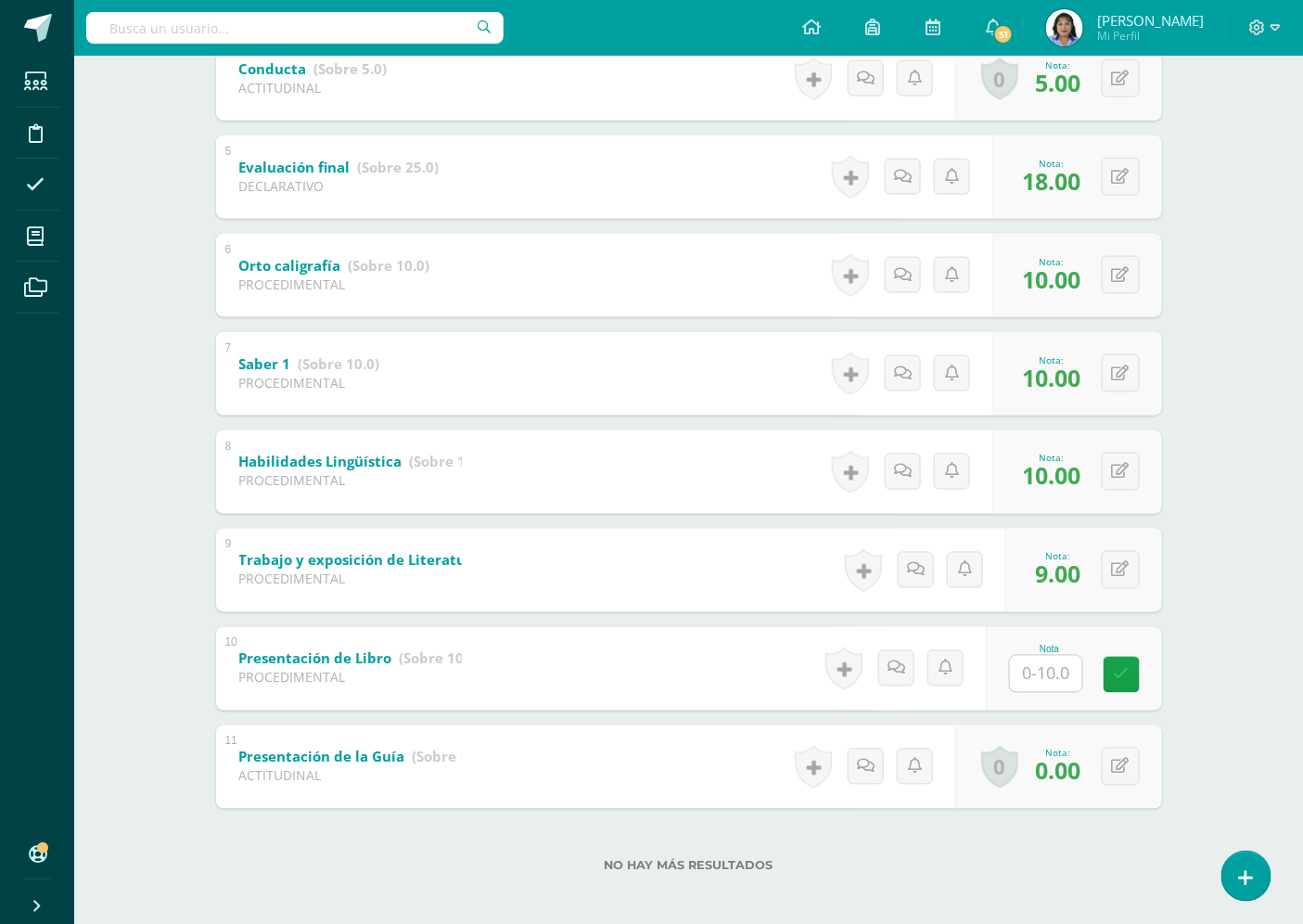
click at [1052, 674] on input "text" at bounding box center [1046, 673] width 73 height 36
type input "10"
click at [1139, 672] on icon at bounding box center [1134, 675] width 17 height 16
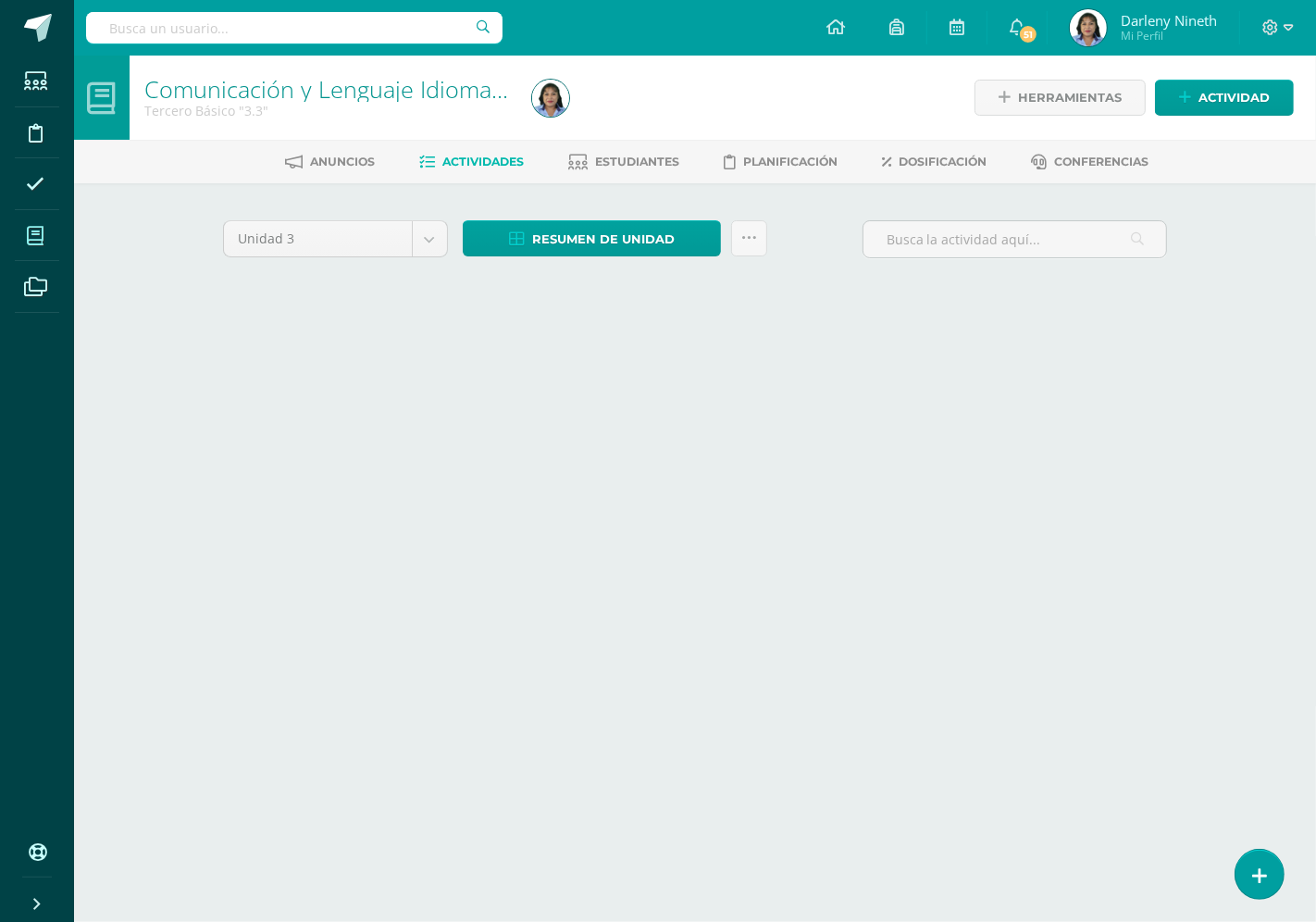
click at [23, 241] on span at bounding box center [36, 235] width 42 height 42
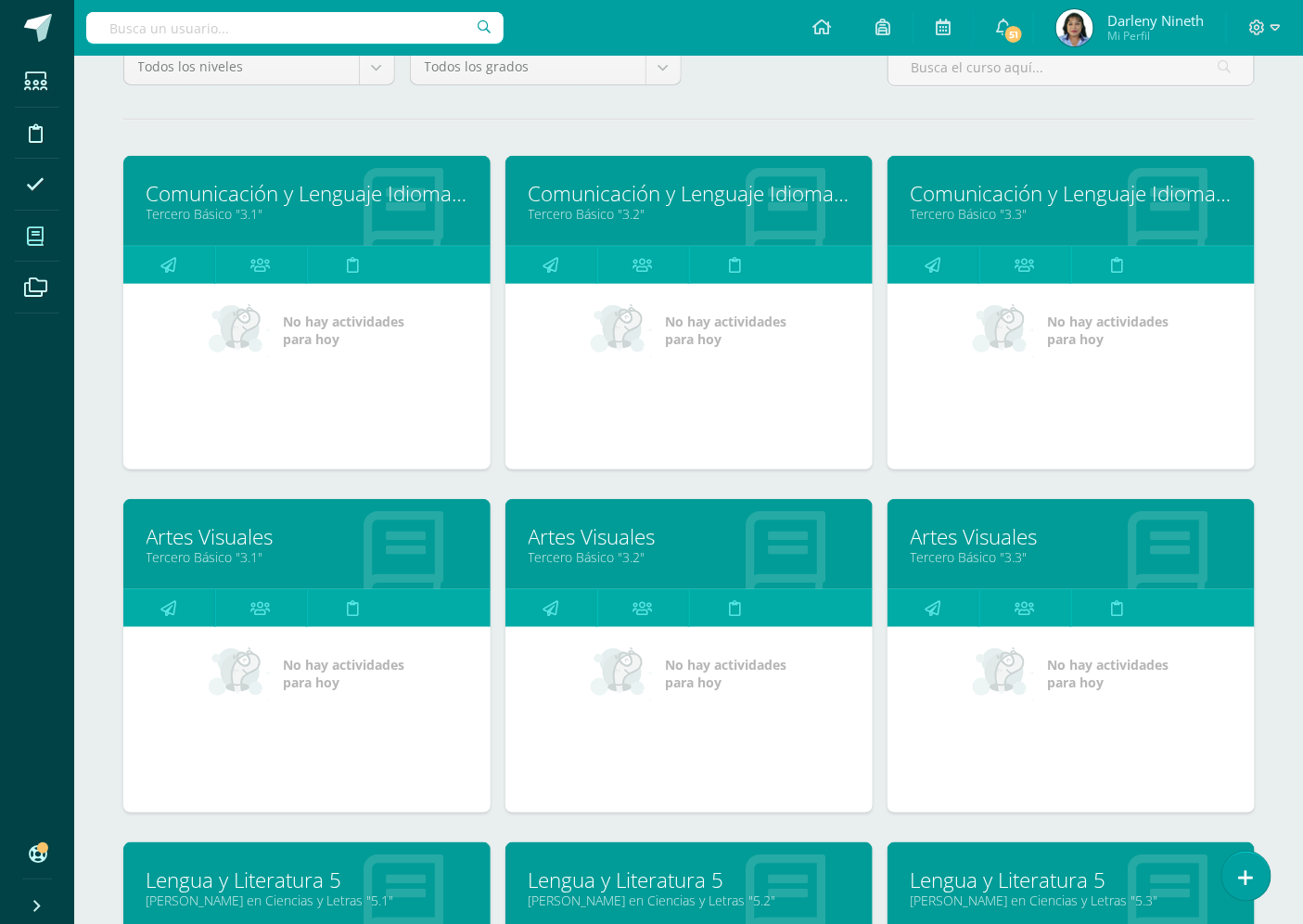
scroll to position [206, 0]
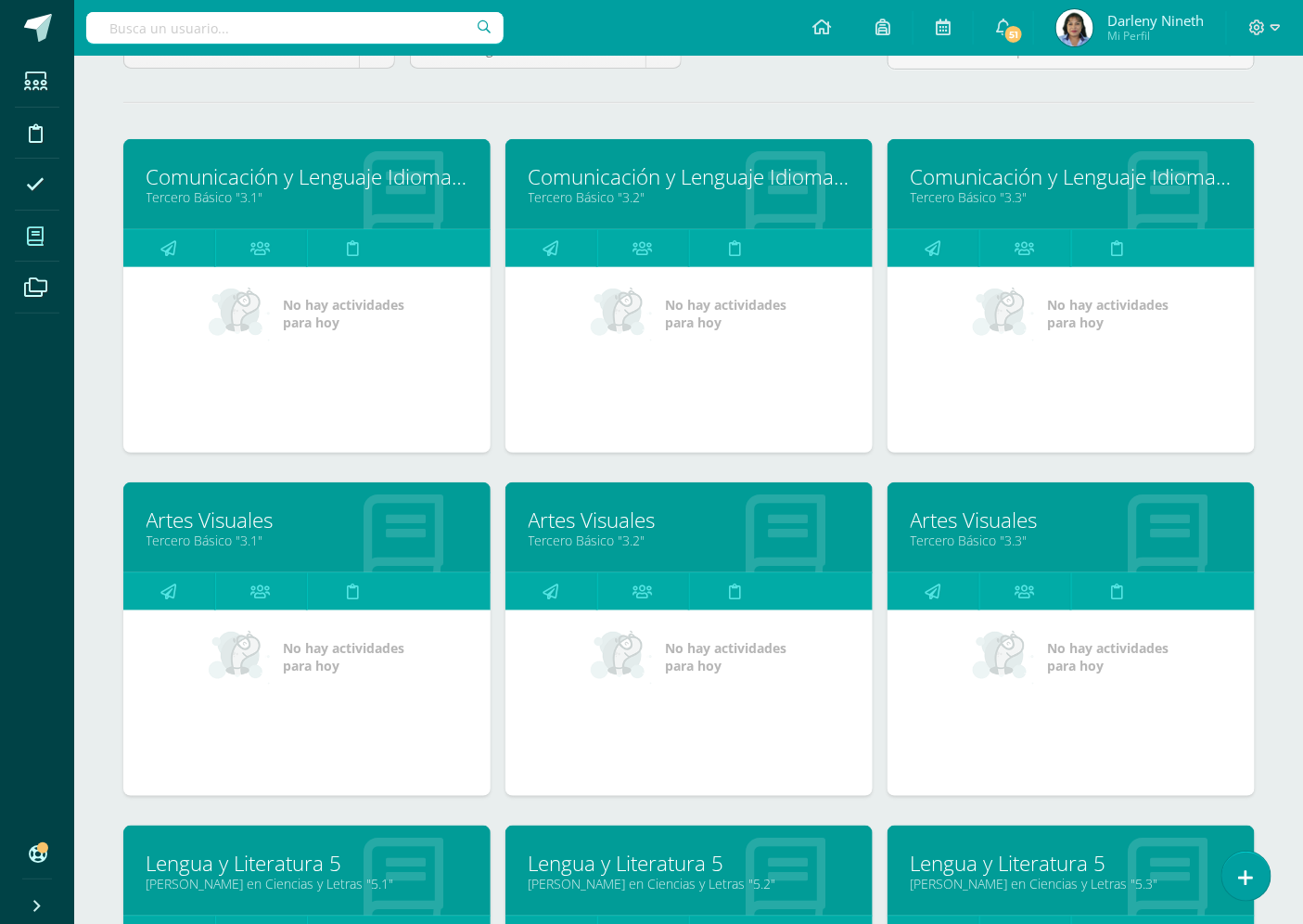
click at [994, 534] on link "Tercero Básico "3.3"" at bounding box center [1071, 540] width 321 height 18
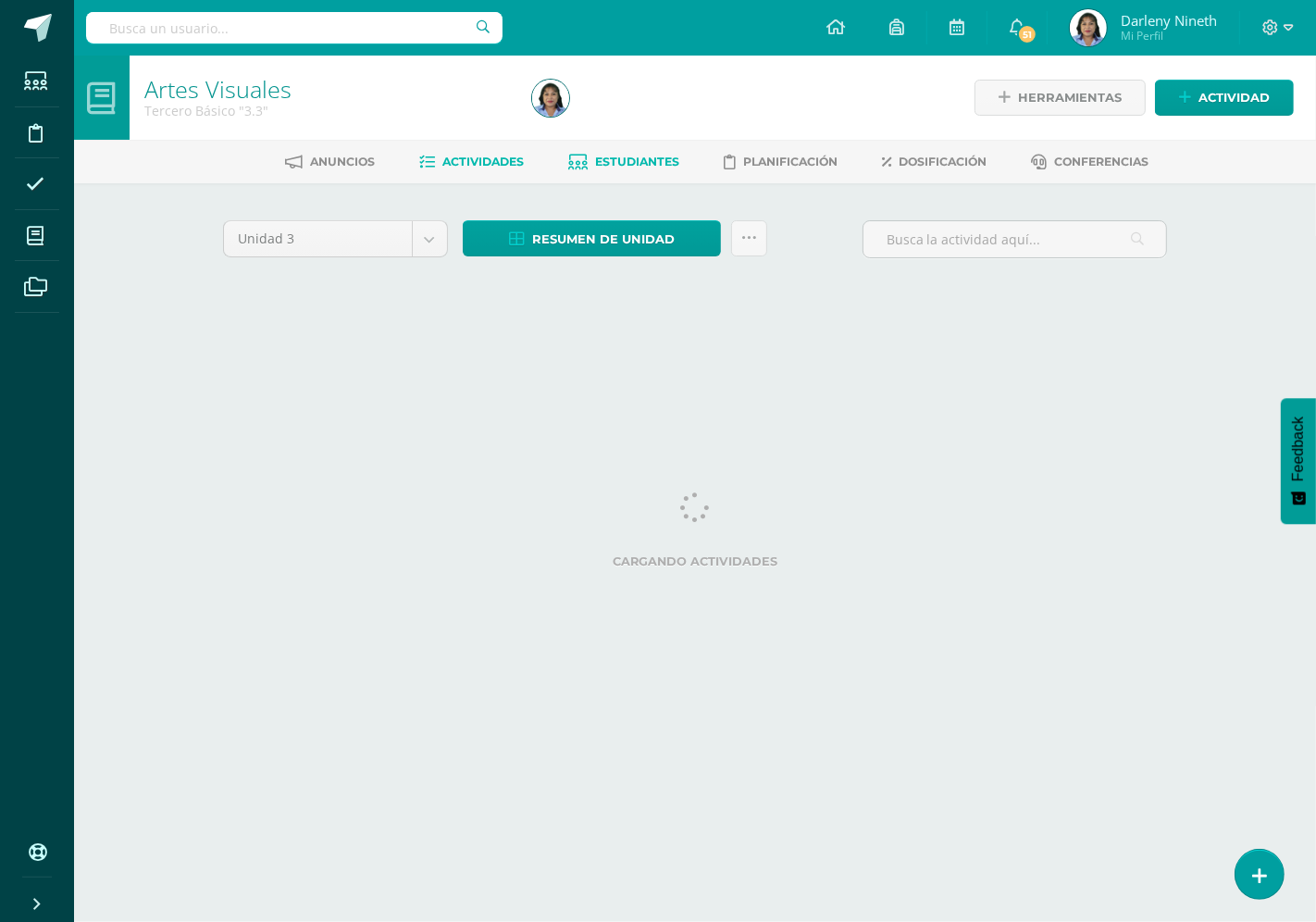
click at [652, 160] on span "Estudiantes" at bounding box center [638, 162] width 84 height 14
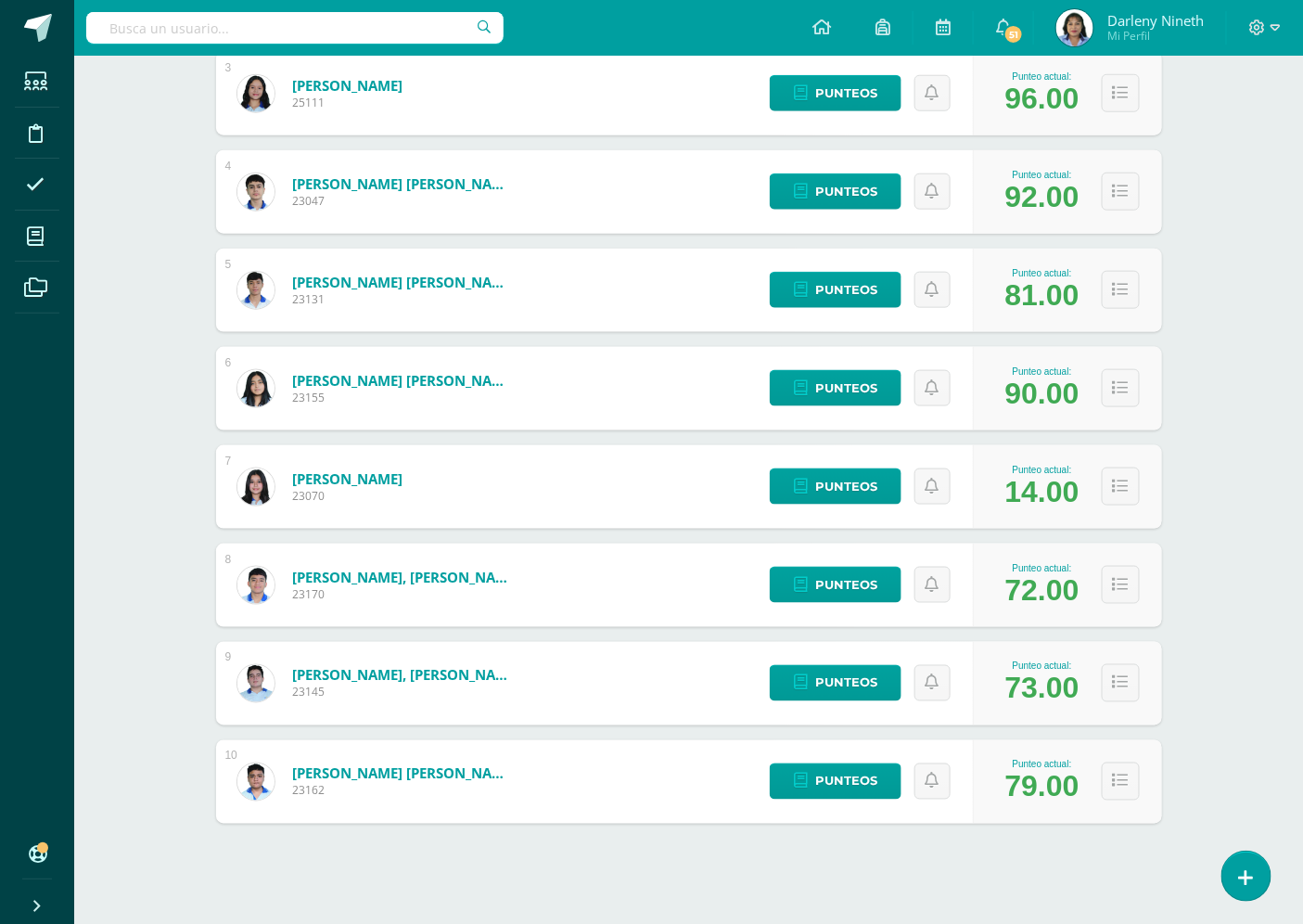
scroll to position [562, 0]
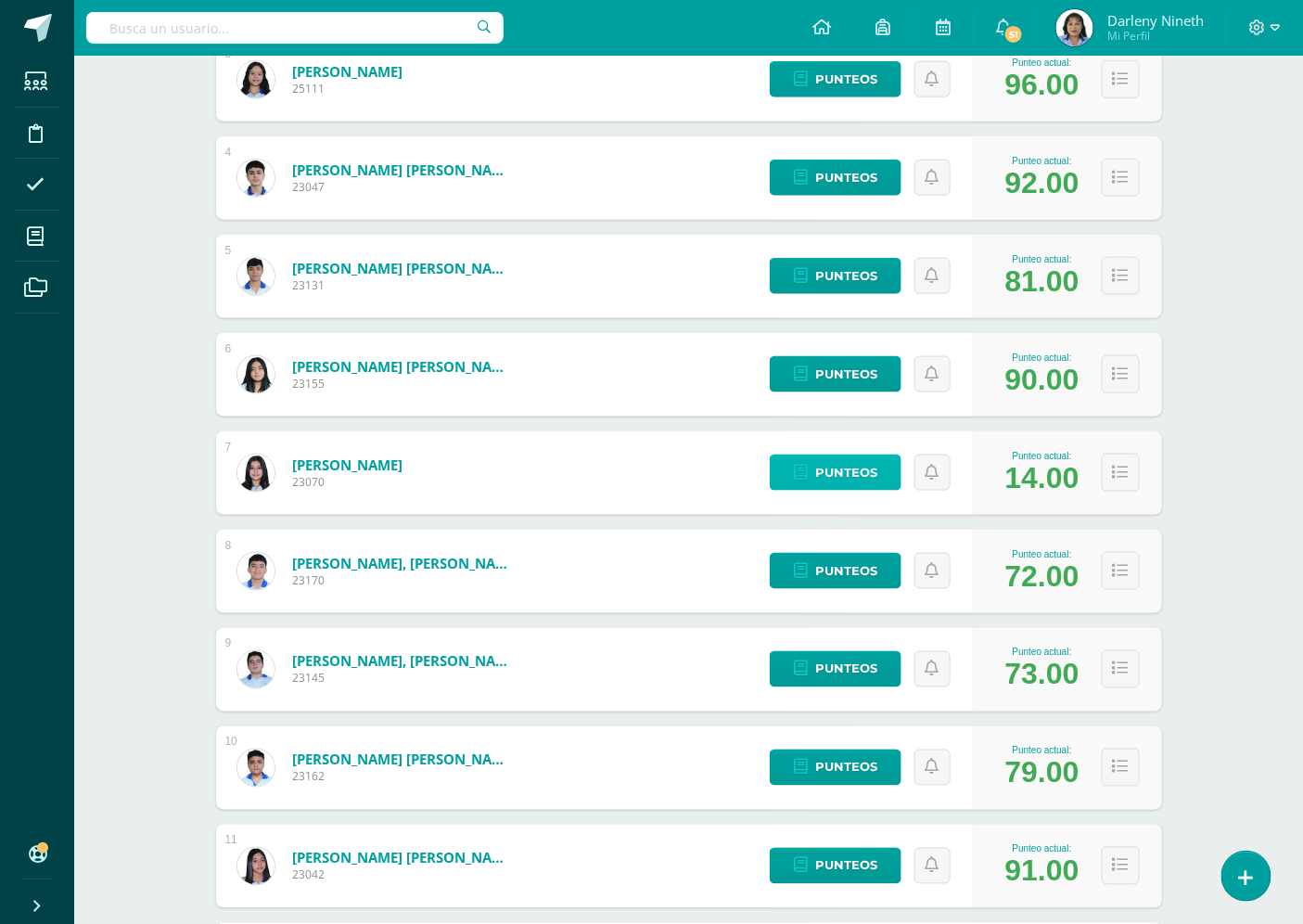
click at [859, 462] on span "Punteos" at bounding box center [846, 472] width 62 height 35
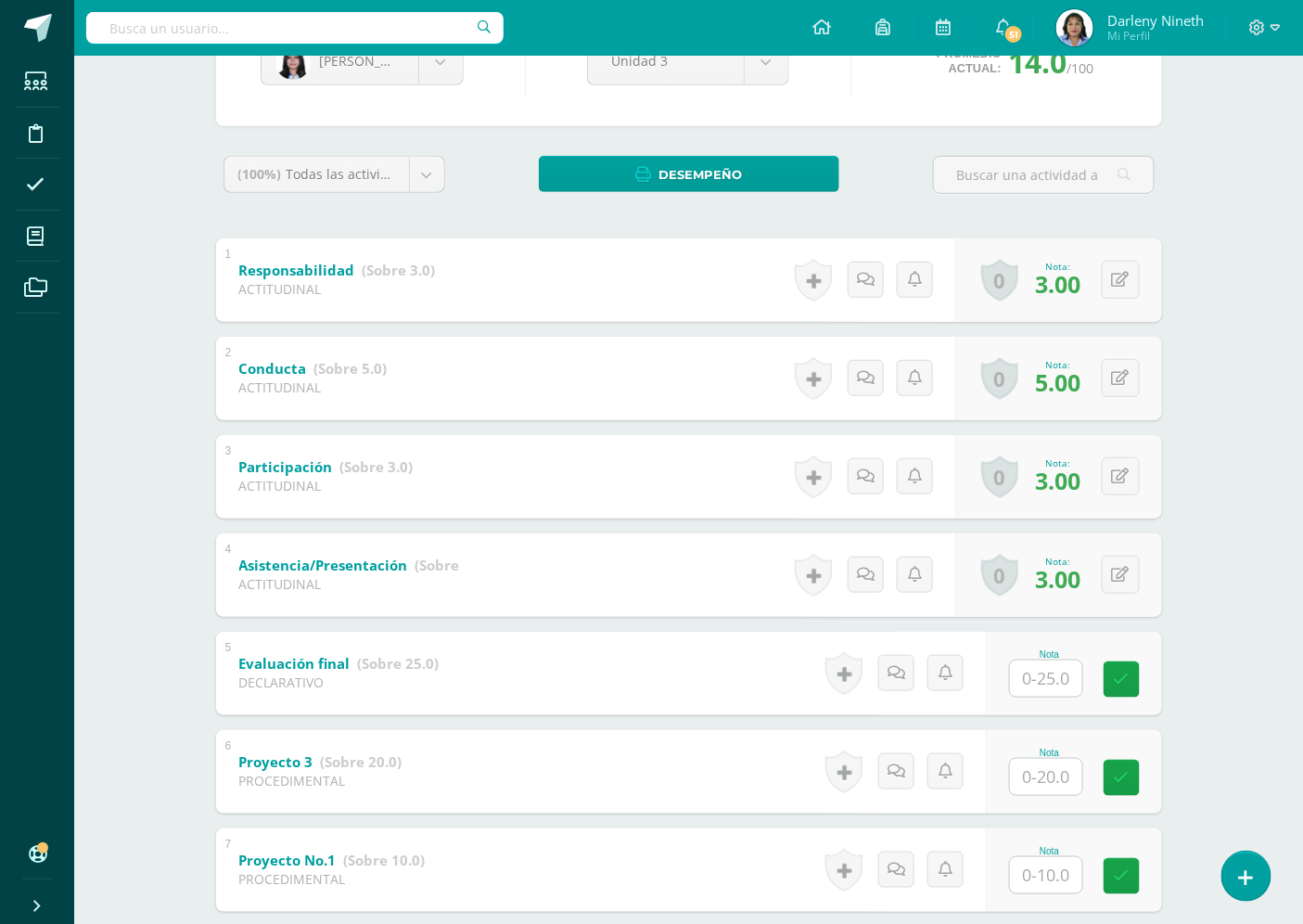
scroll to position [412, 0]
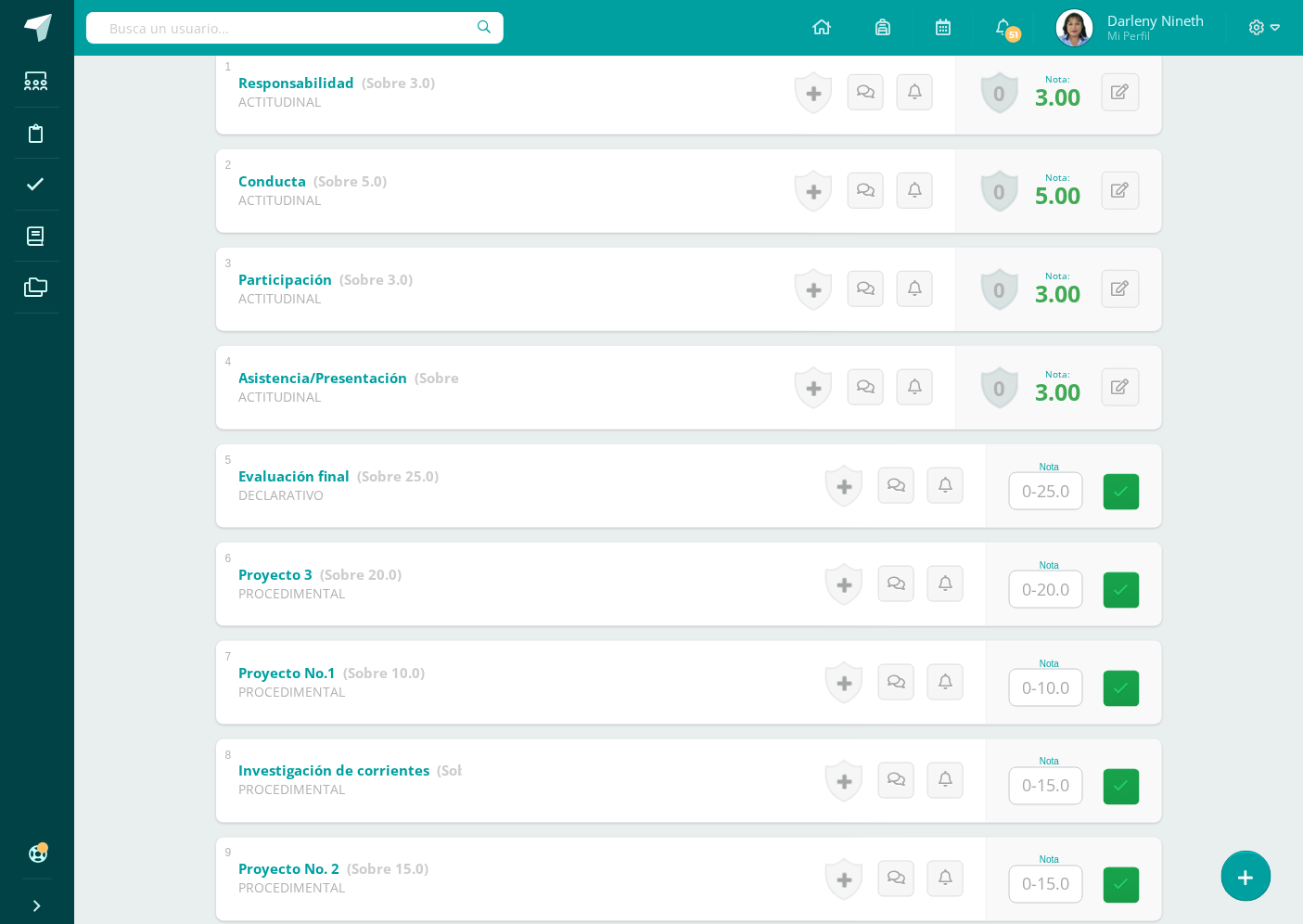
click at [1074, 492] on input "text" at bounding box center [1046, 491] width 73 height 36
type input "20"
click at [1044, 592] on input "text" at bounding box center [1056, 589] width 75 height 37
type input "20"
click at [1144, 590] on link at bounding box center [1134, 589] width 37 height 37
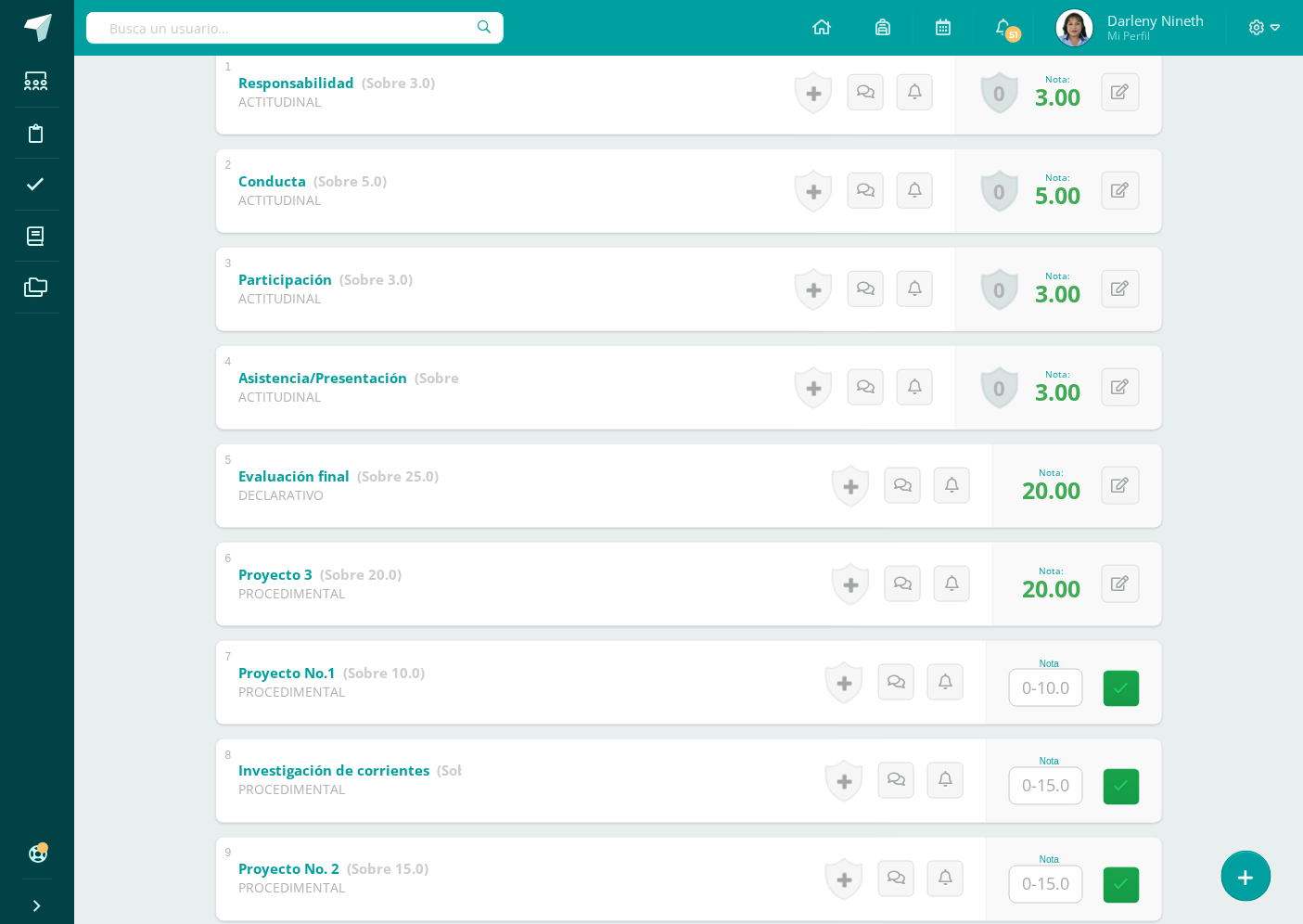
click at [1068, 686] on input "text" at bounding box center [1046, 687] width 73 height 36
type input "10"
click at [1050, 777] on input "text" at bounding box center [1046, 786] width 73 height 36
type input "15"
click at [1033, 878] on input "text" at bounding box center [1046, 884] width 73 height 36
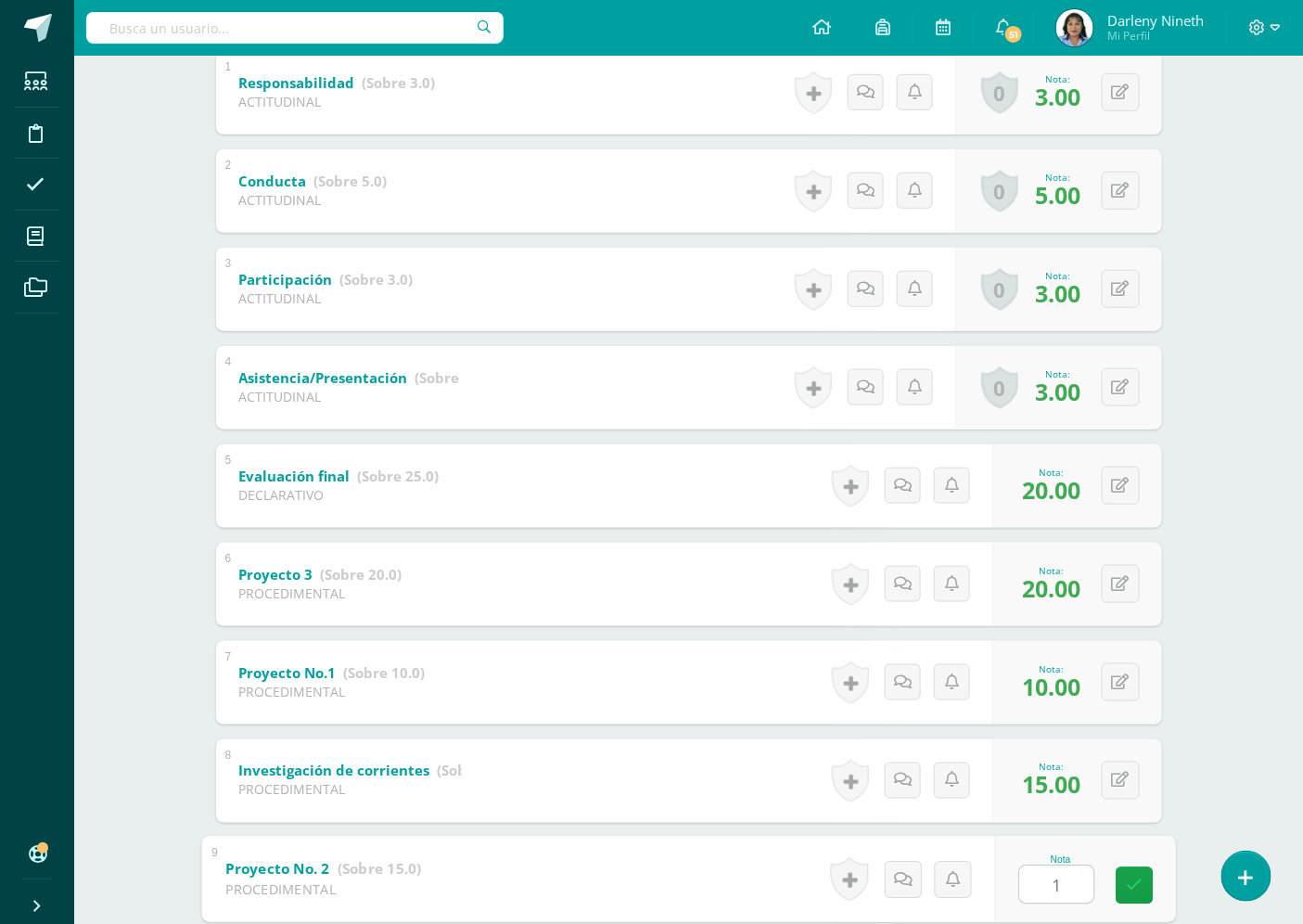
type input "15"
click at [1144, 887] on link at bounding box center [1134, 884] width 37 height 37
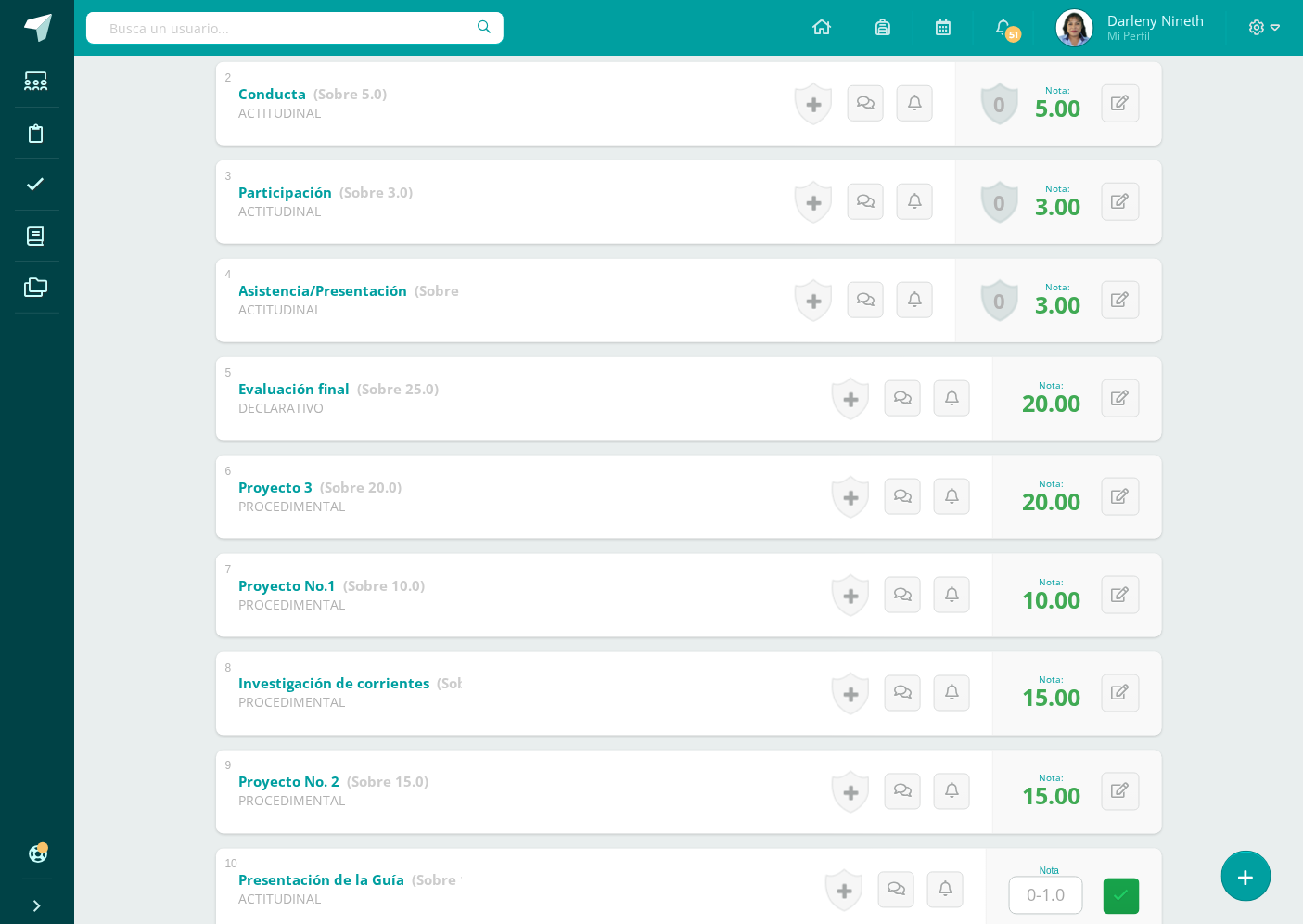
scroll to position [629, 0]
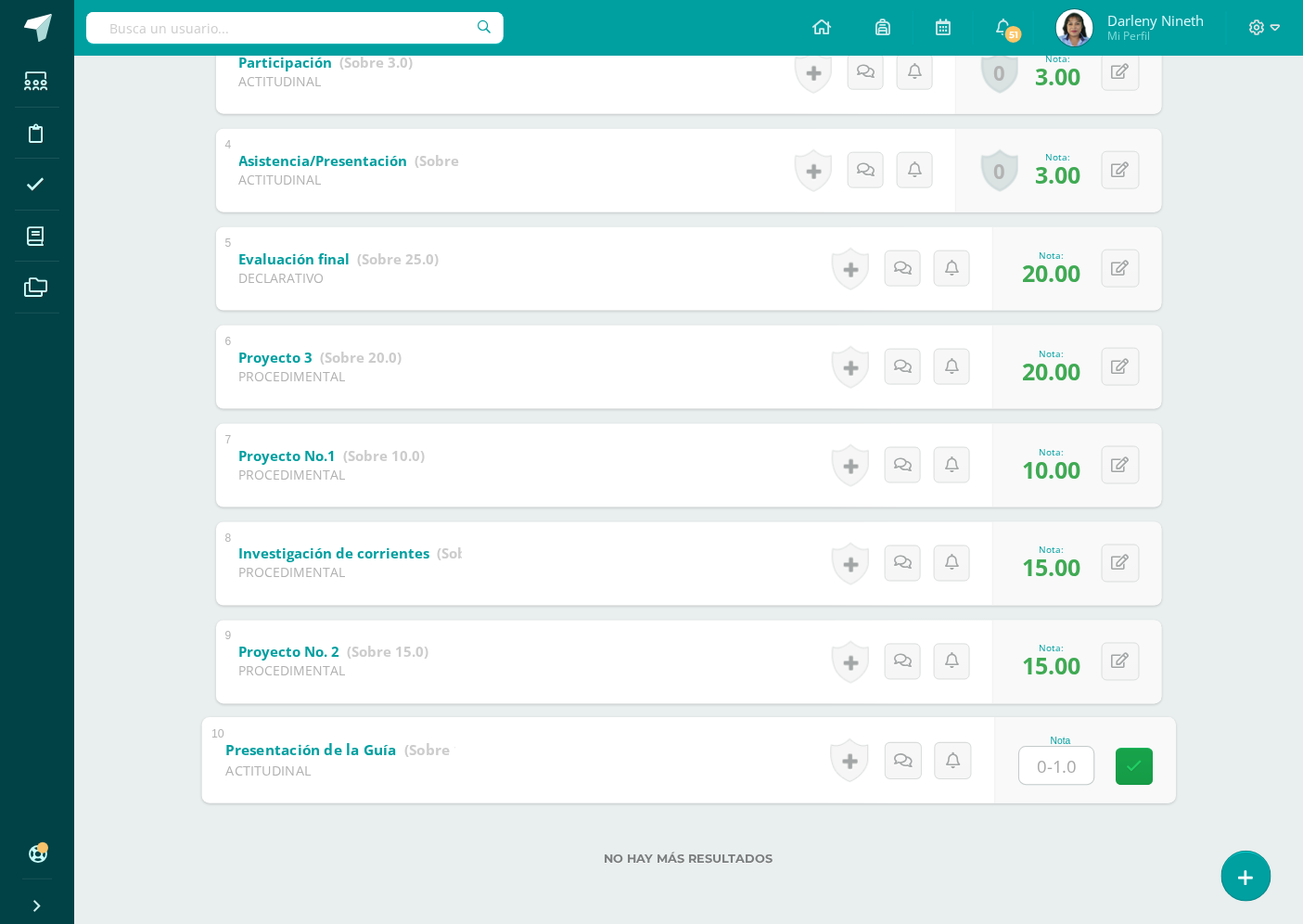
click at [1052, 759] on input "text" at bounding box center [1056, 765] width 75 height 37
type input "2"
type input "1"
click at [1126, 764] on icon at bounding box center [1134, 767] width 17 height 16
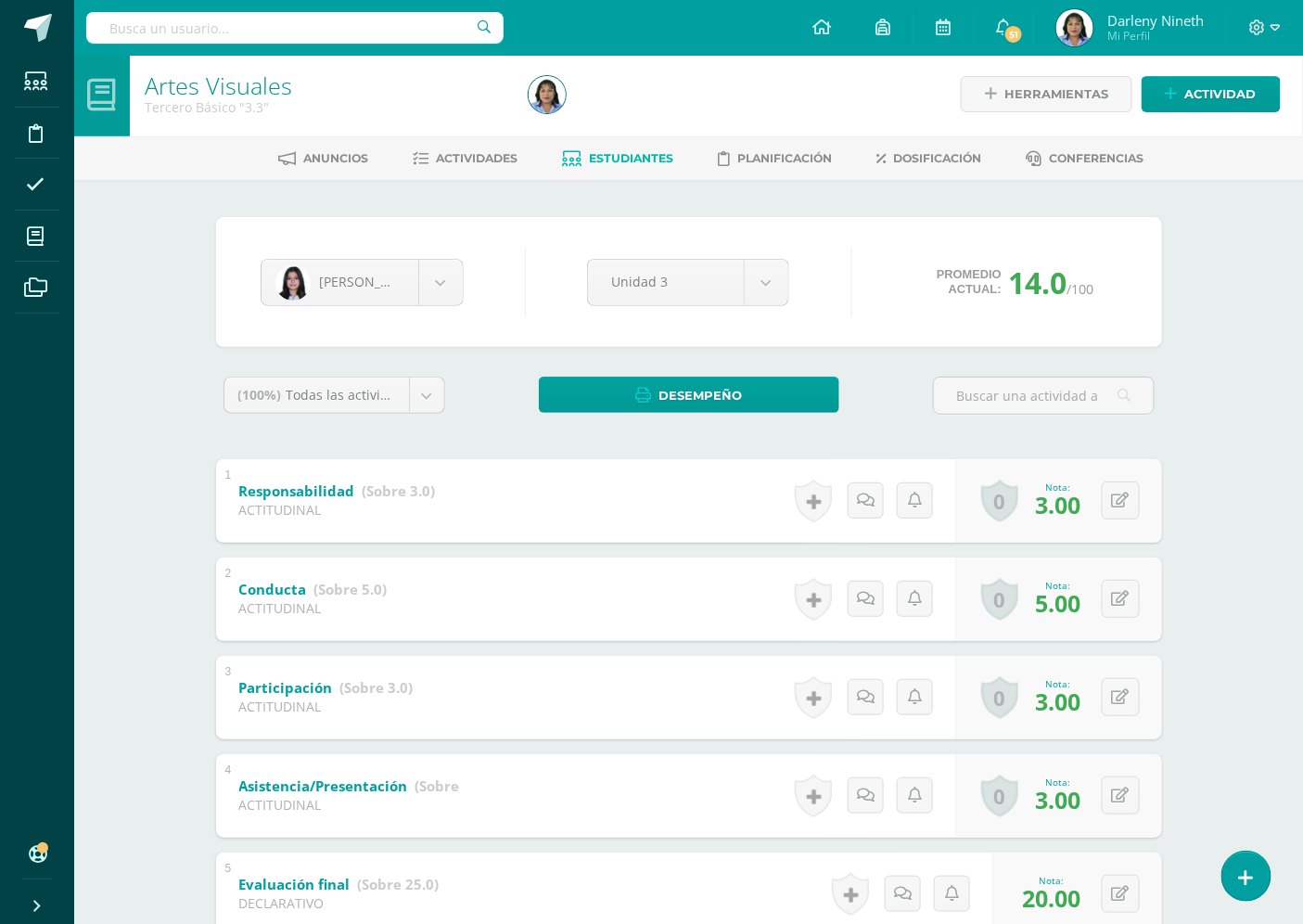
scroll to position [0, 0]
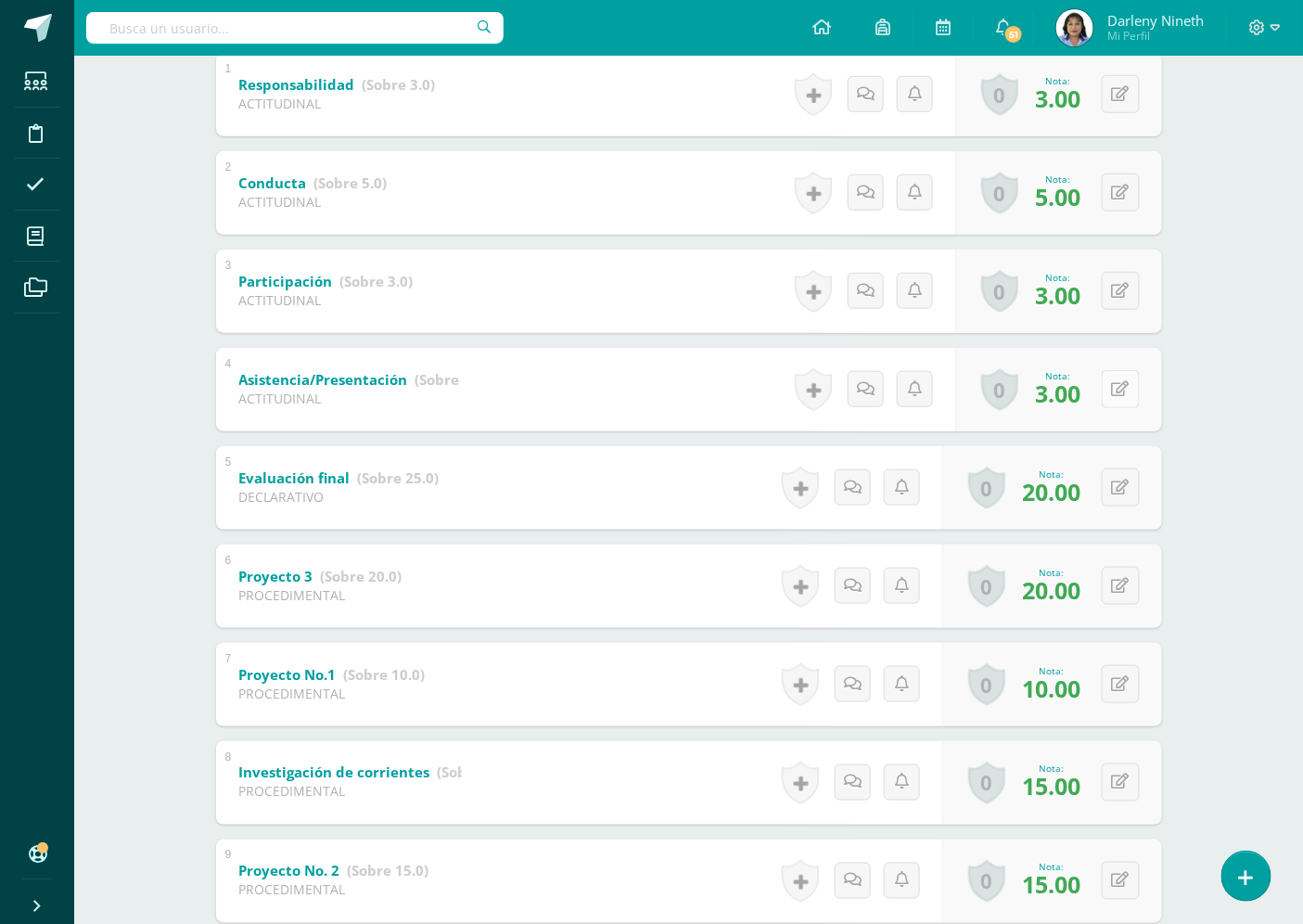
scroll to position [412, 0]
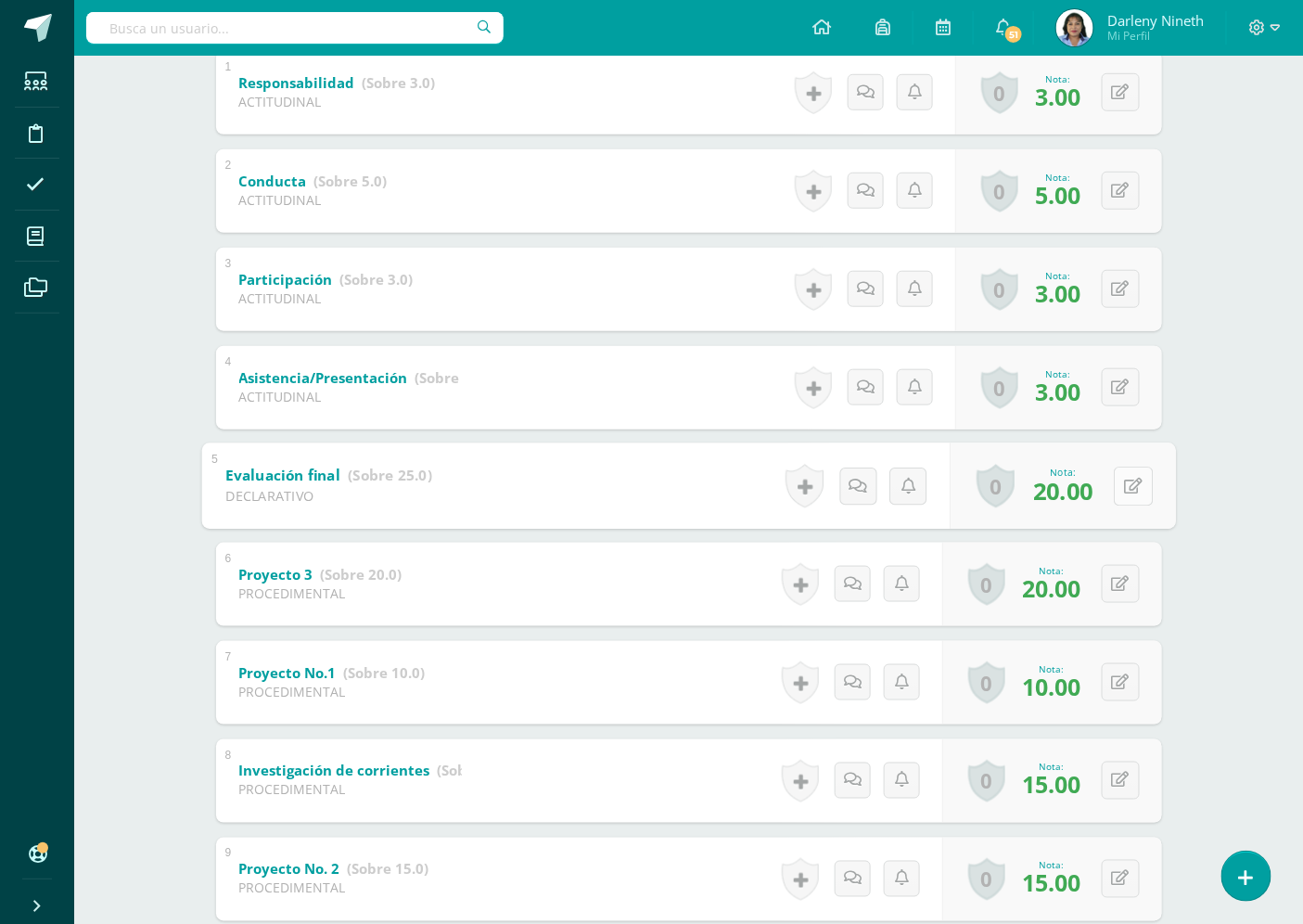
click at [1124, 479] on icon at bounding box center [1133, 485] width 19 height 16
type input "21"
click at [1062, 488] on div "Nota 21" at bounding box center [1059, 485] width 232 height 87
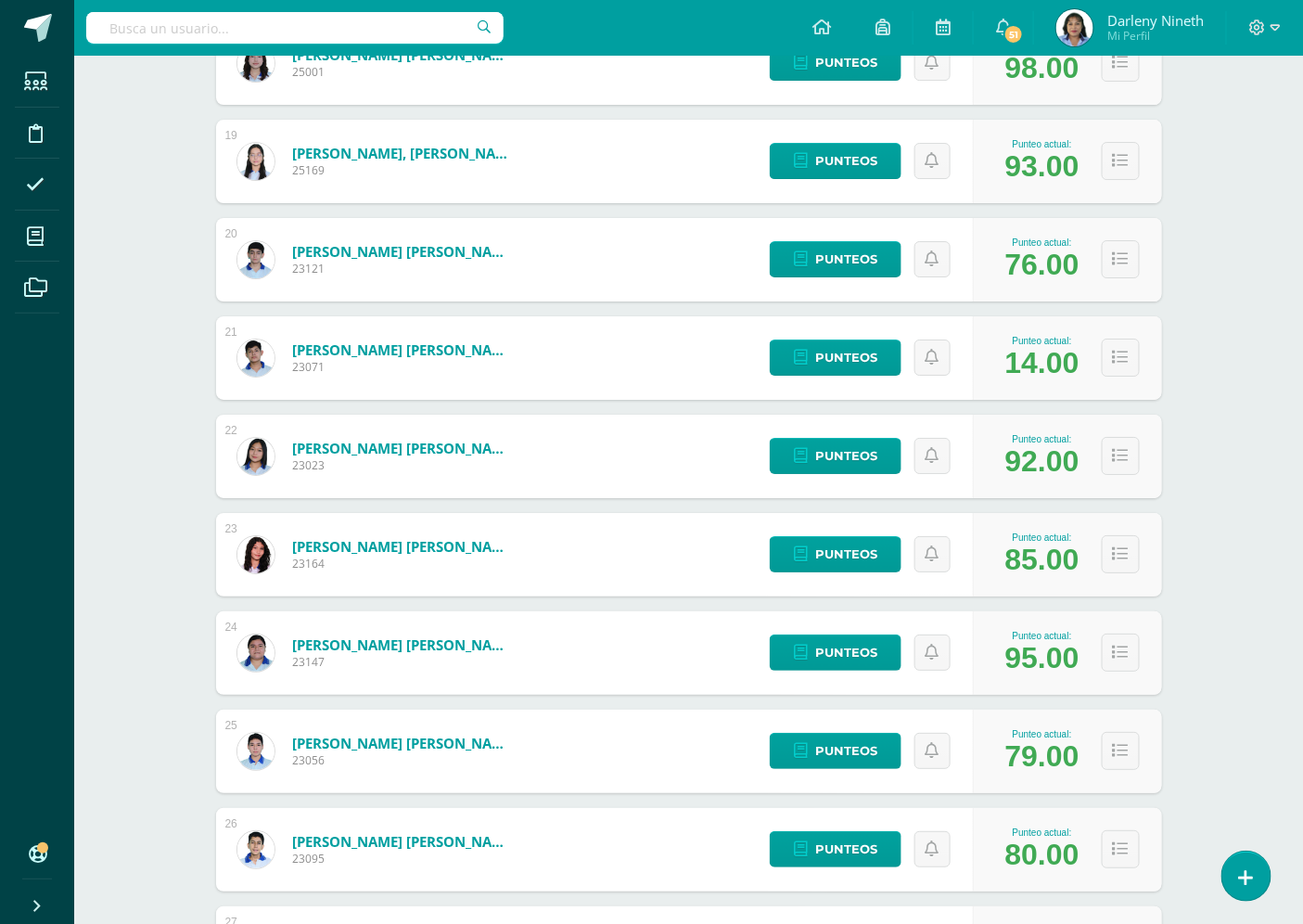
scroll to position [2061, 0]
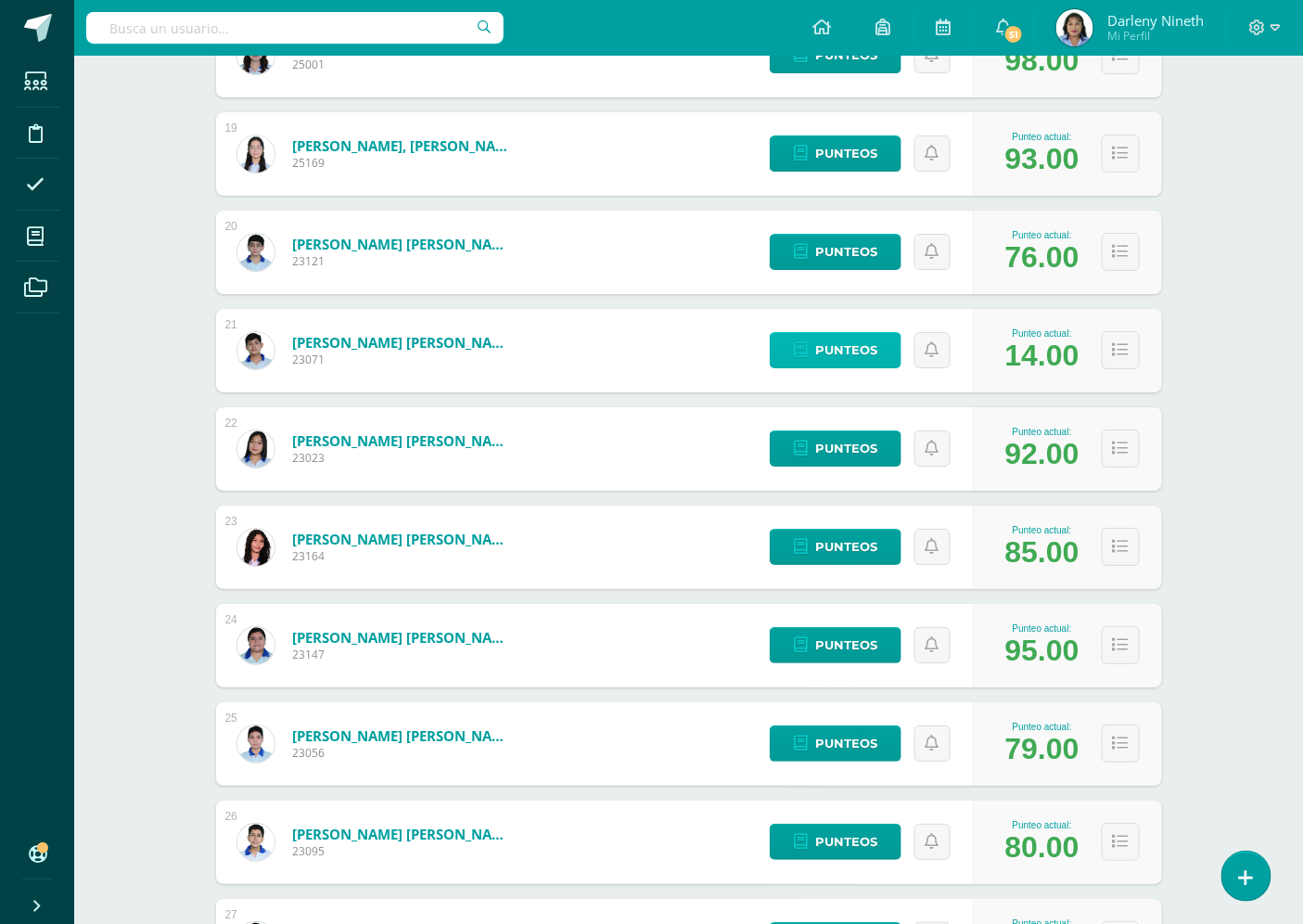
click at [868, 337] on span "Punteos" at bounding box center [846, 350] width 62 height 35
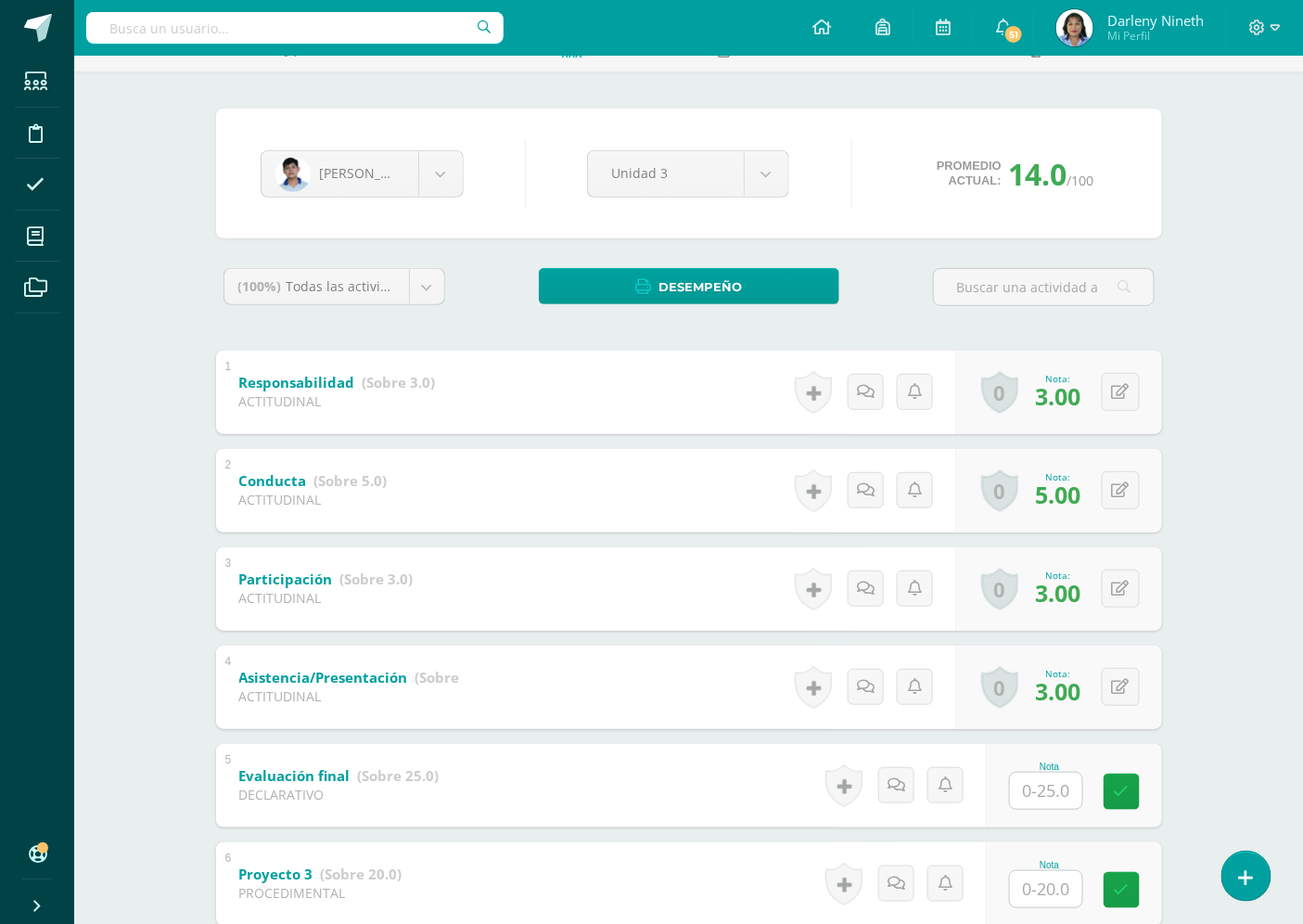
scroll to position [206, 0]
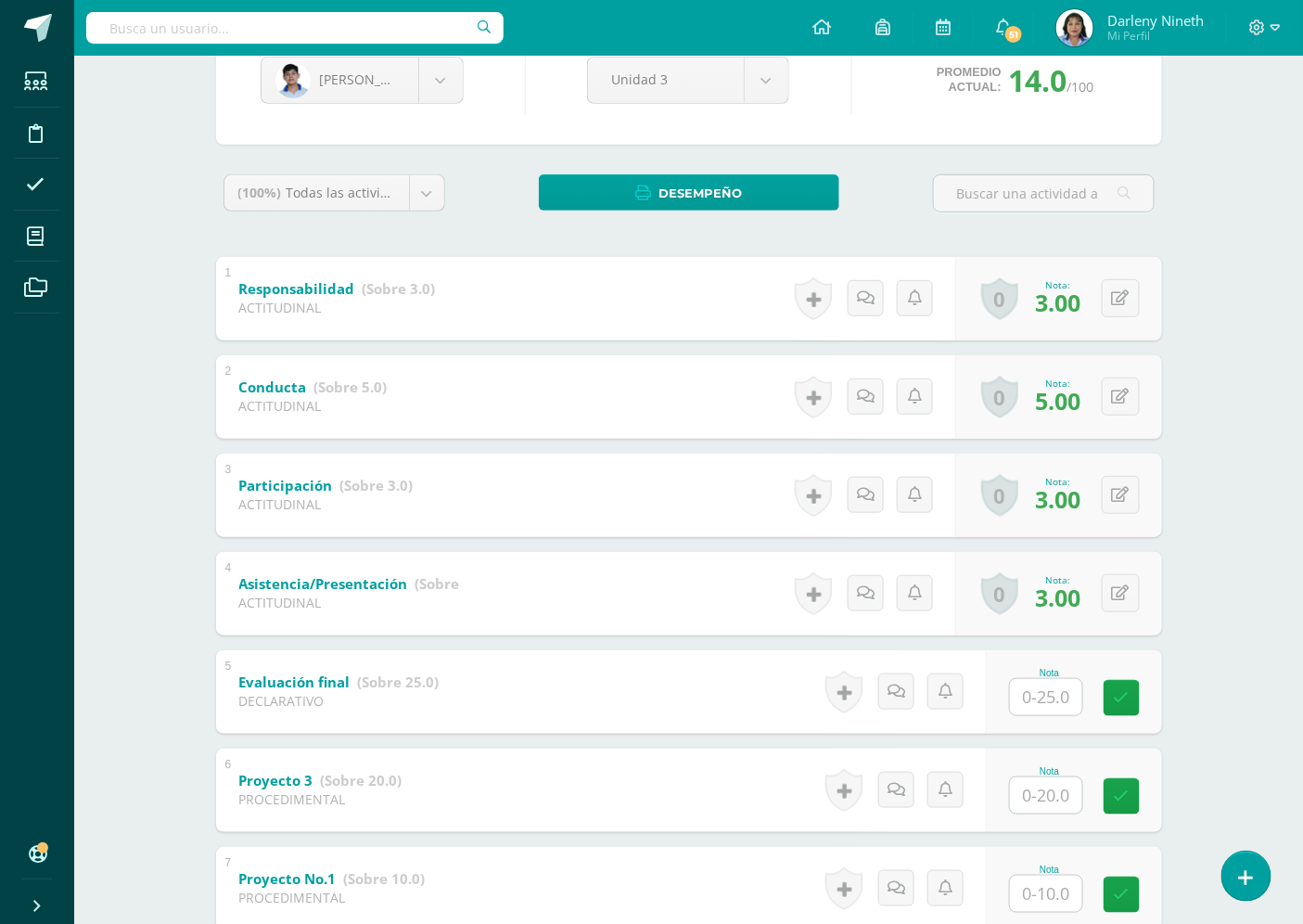
click at [1052, 693] on input "text" at bounding box center [1046, 697] width 73 height 36
type input "20"
click at [1048, 800] on input "text" at bounding box center [1046, 795] width 73 height 36
type input "20"
click at [1133, 795] on icon at bounding box center [1134, 797] width 17 height 16
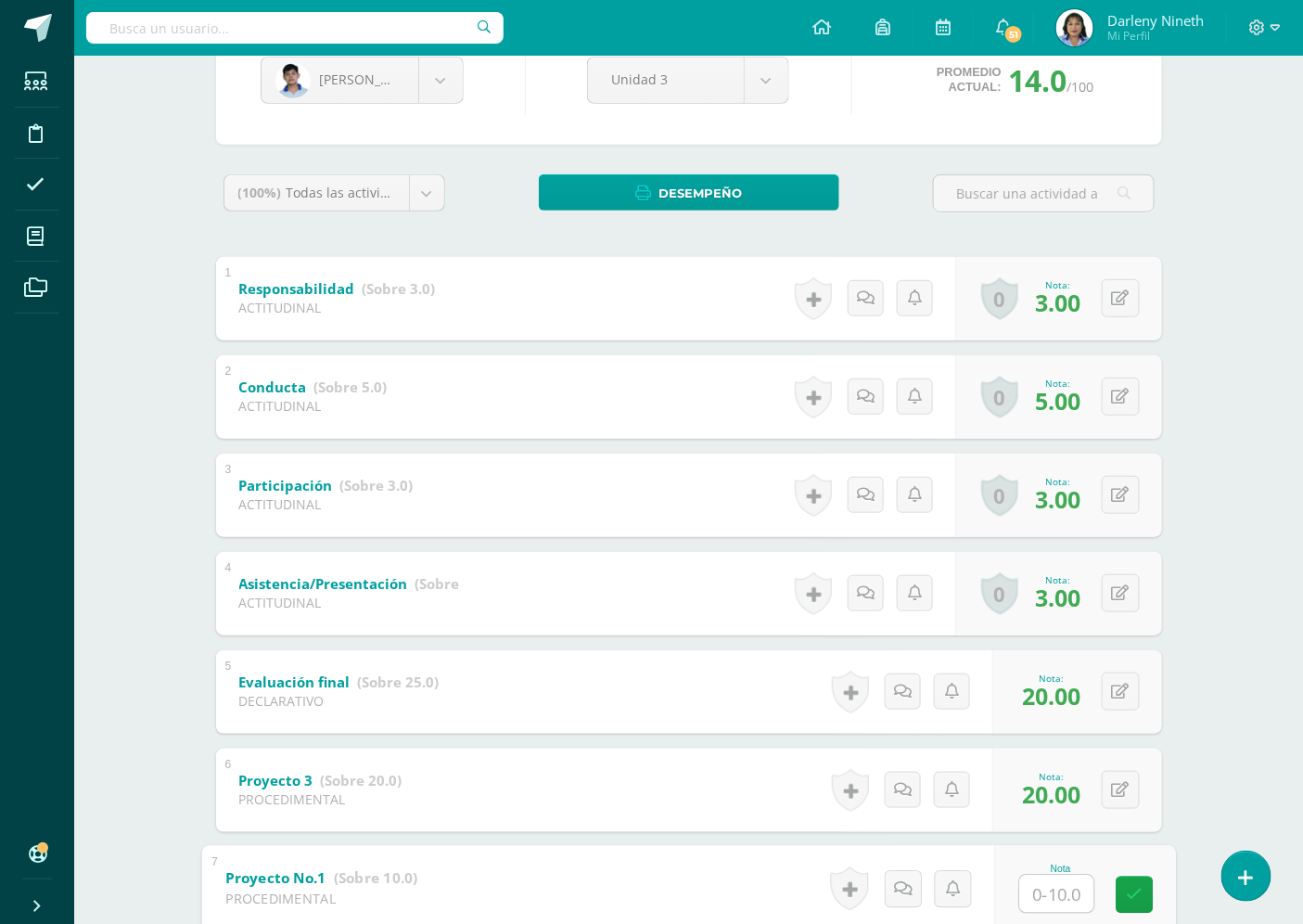
click at [1051, 894] on input "text" at bounding box center [1056, 892] width 75 height 37
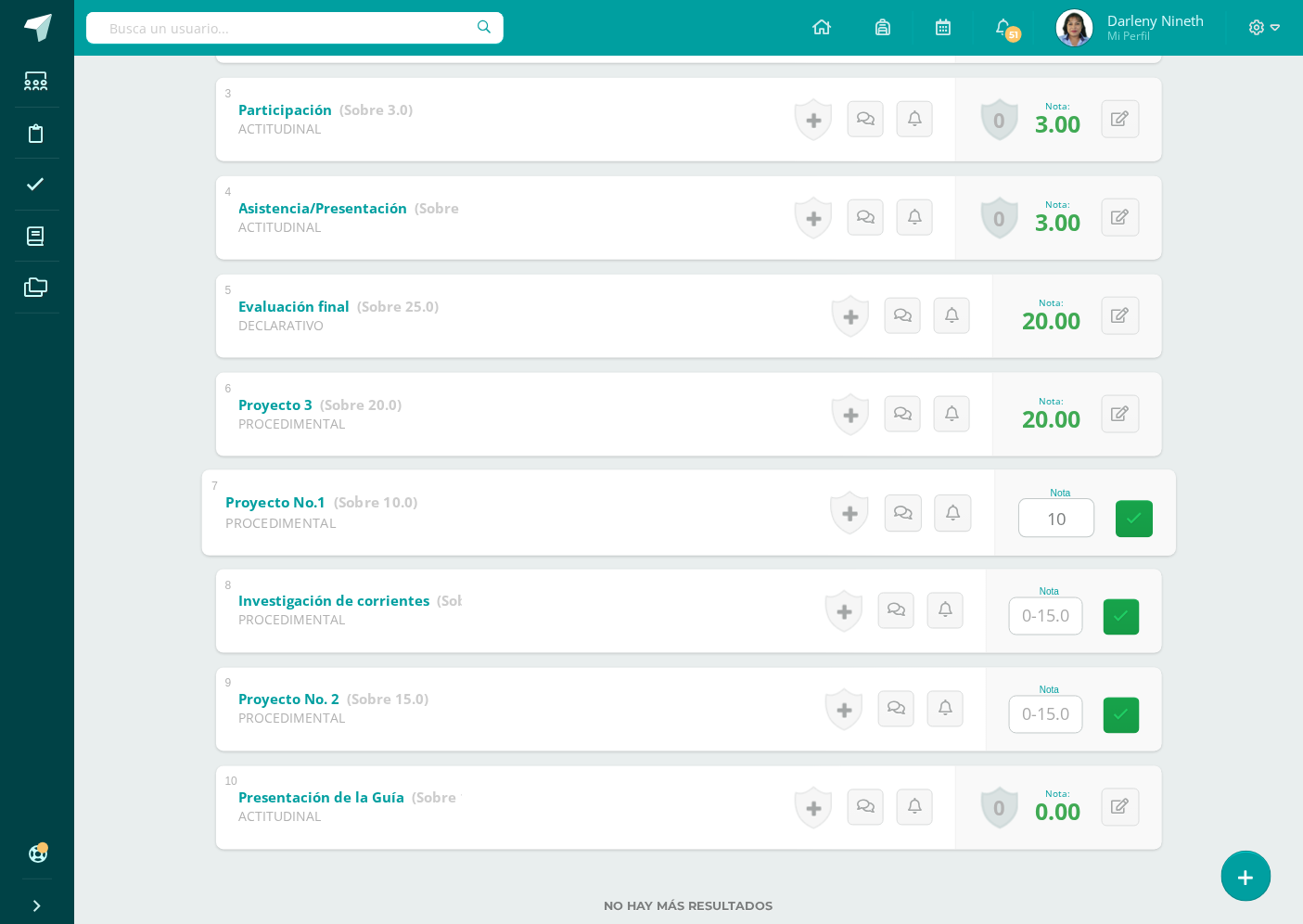
scroll to position [618, 0]
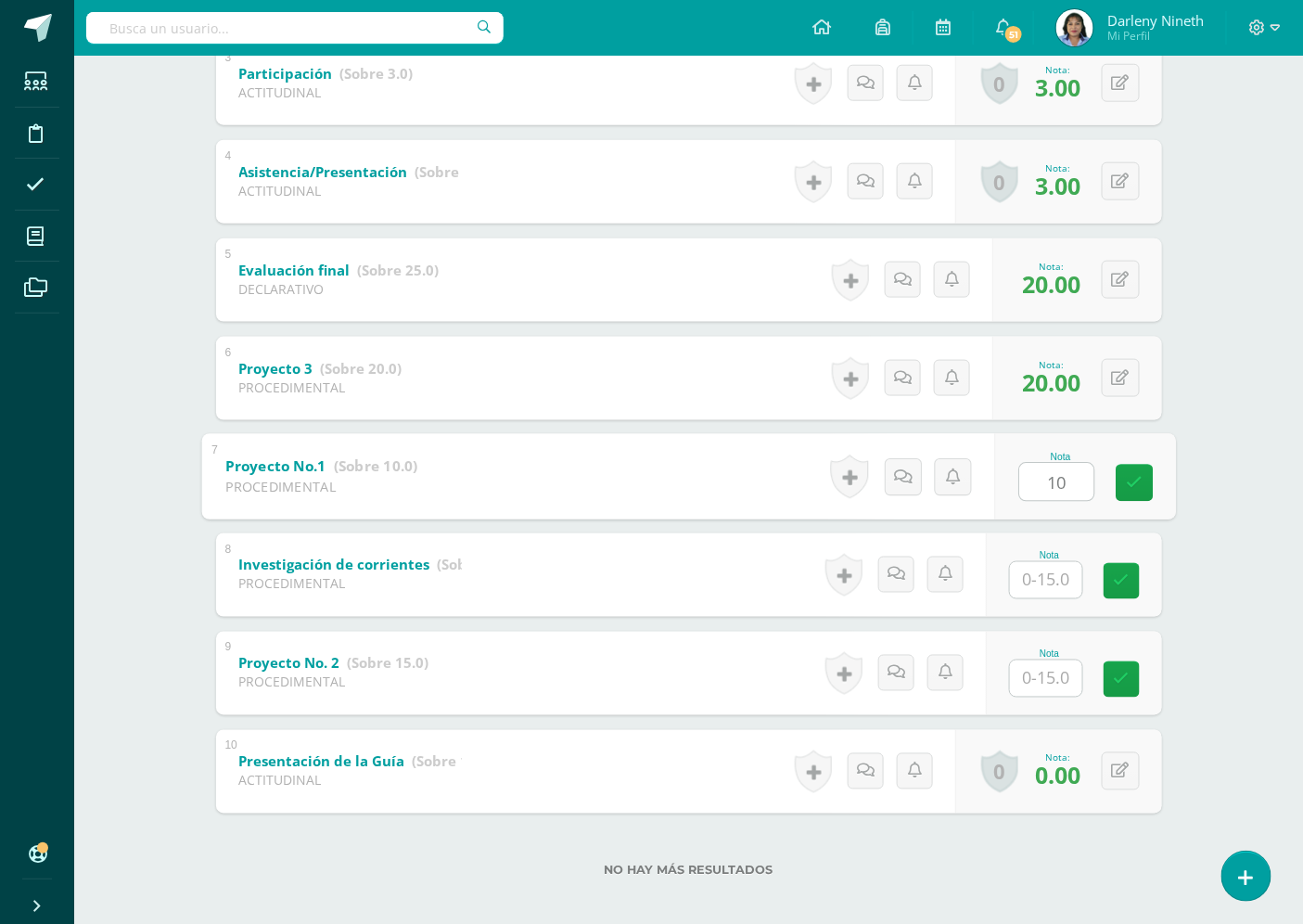
type input "10"
click at [1048, 575] on input "text" at bounding box center [1046, 580] width 73 height 36
type input "15"
click at [1054, 674] on input "text" at bounding box center [1046, 678] width 73 height 36
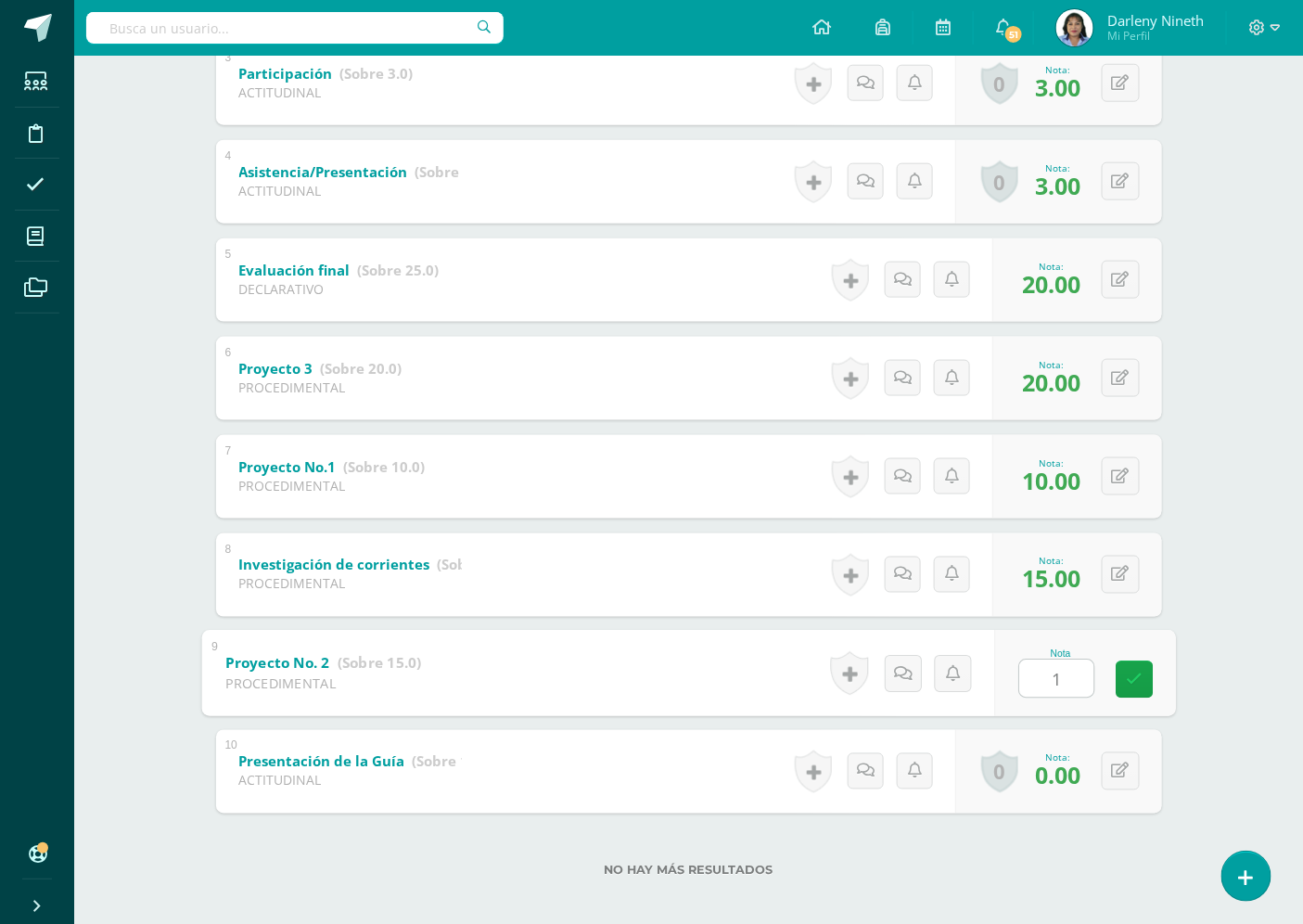
type input "15"
click at [1130, 680] on icon at bounding box center [1134, 679] width 17 height 16
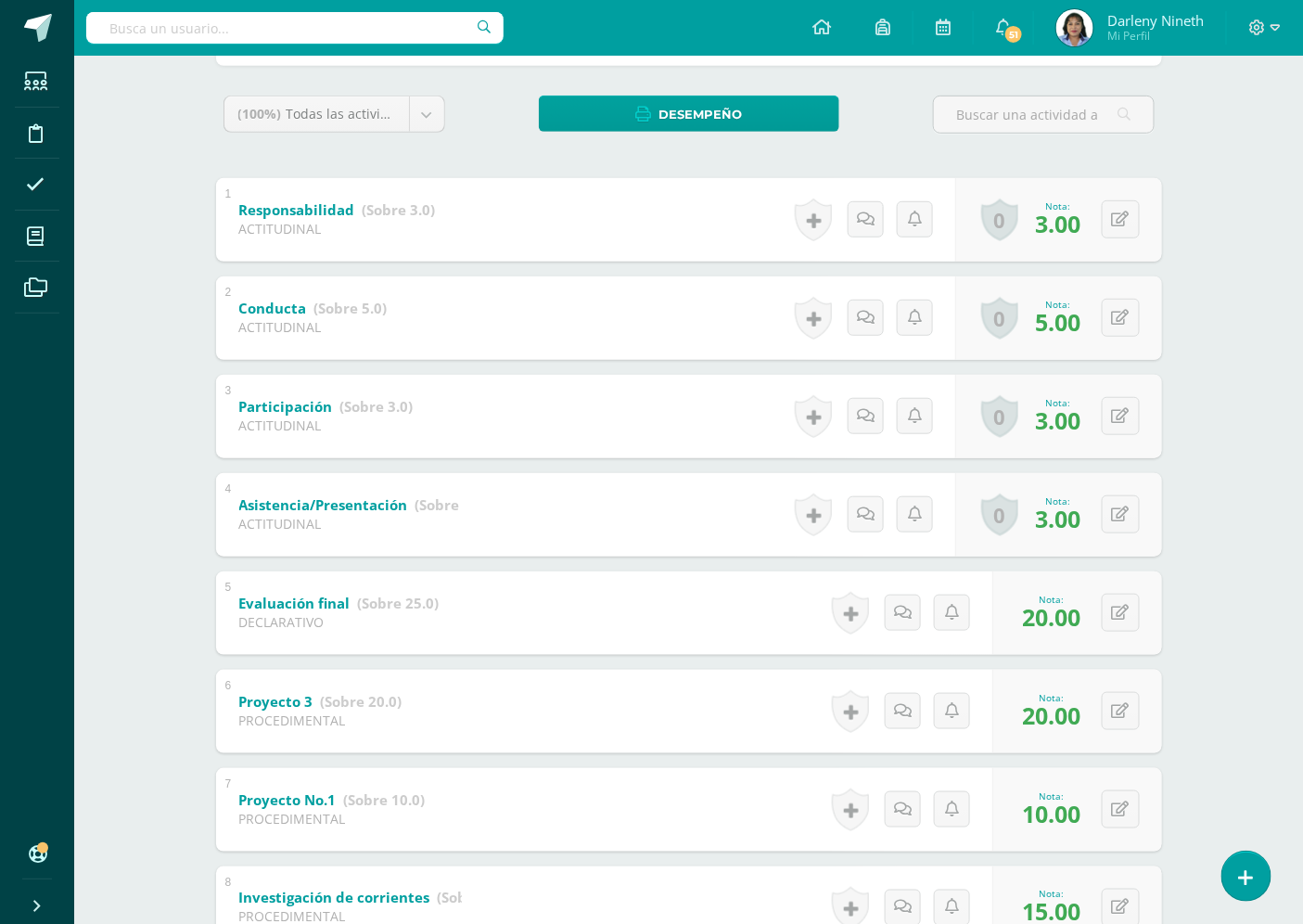
scroll to position [103, 0]
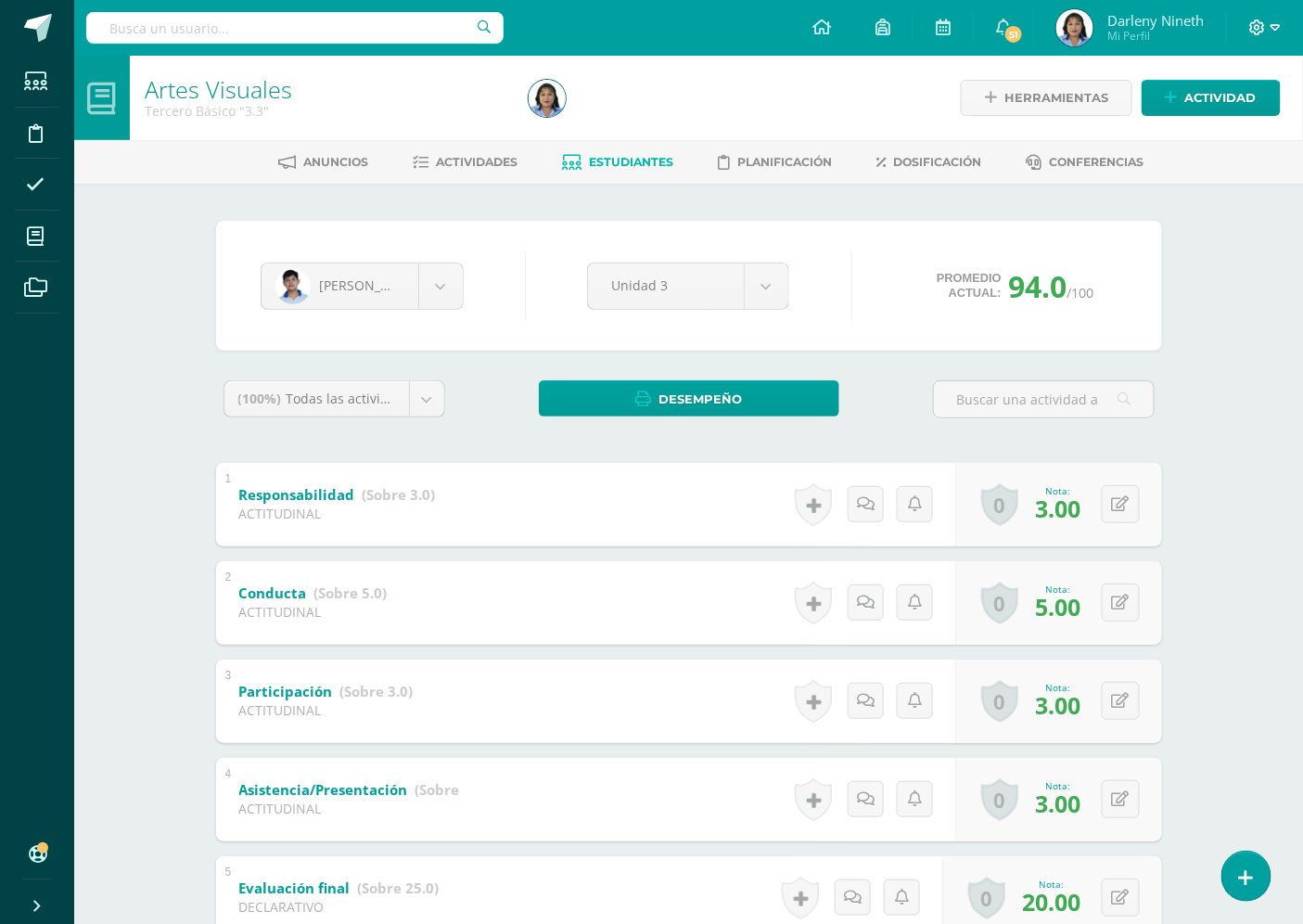
click at [1274, 26] on icon at bounding box center [1276, 28] width 10 height 17
